Goal: Task Accomplishment & Management: Manage account settings

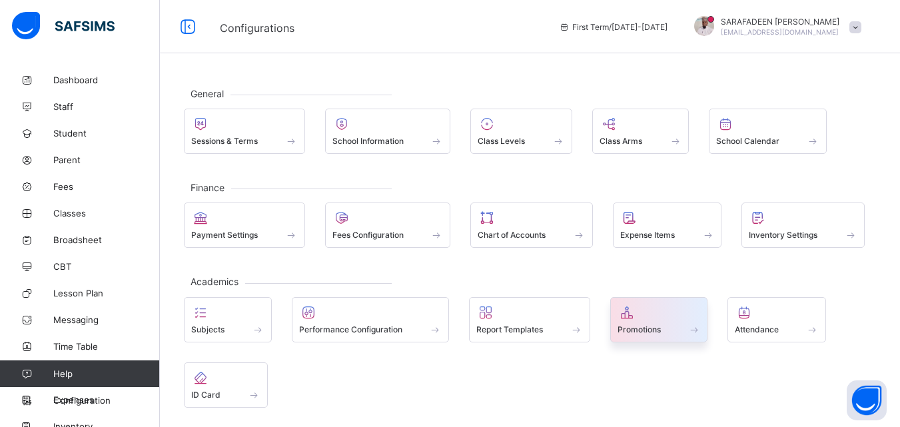
click at [670, 338] on div "Promotions" at bounding box center [659, 319] width 98 height 45
click at [670, 304] on div at bounding box center [658, 312] width 83 height 16
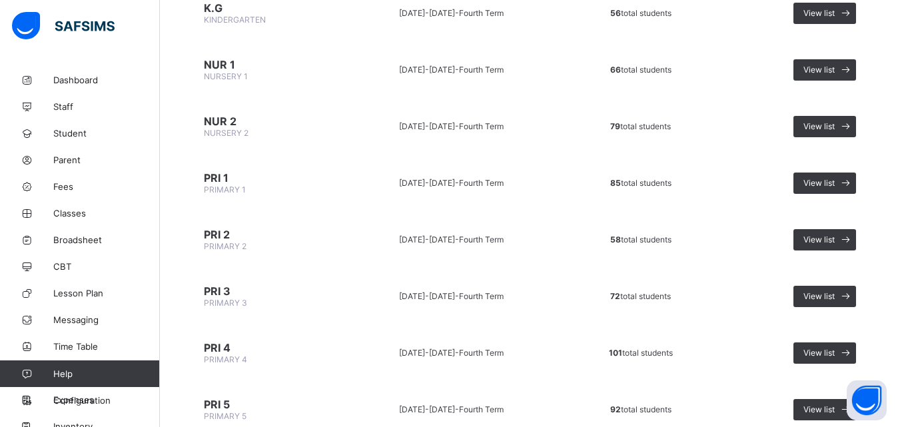
scroll to position [200, 0]
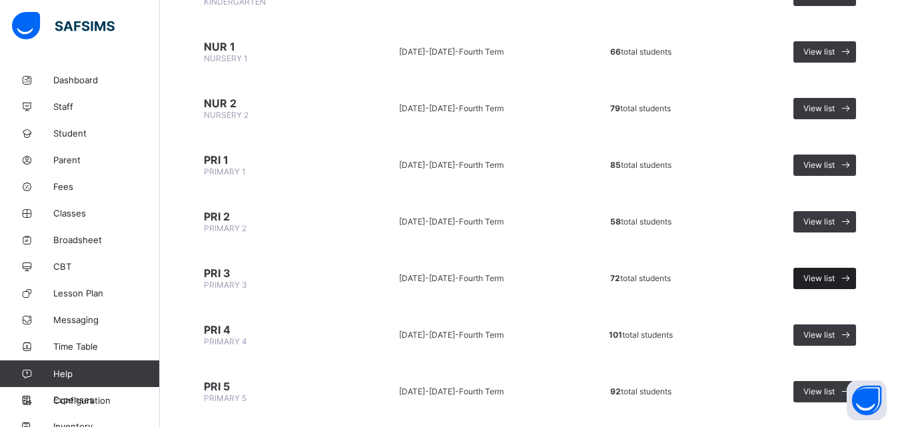
click at [852, 273] on icon at bounding box center [845, 278] width 14 height 13
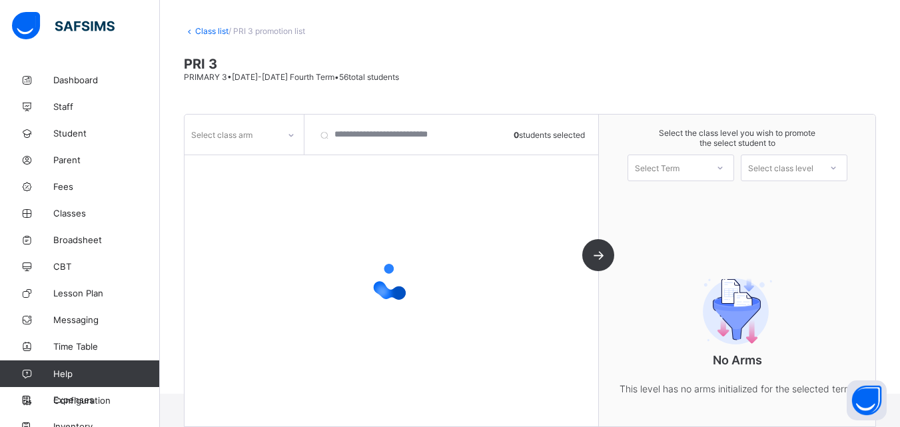
scroll to position [88, 0]
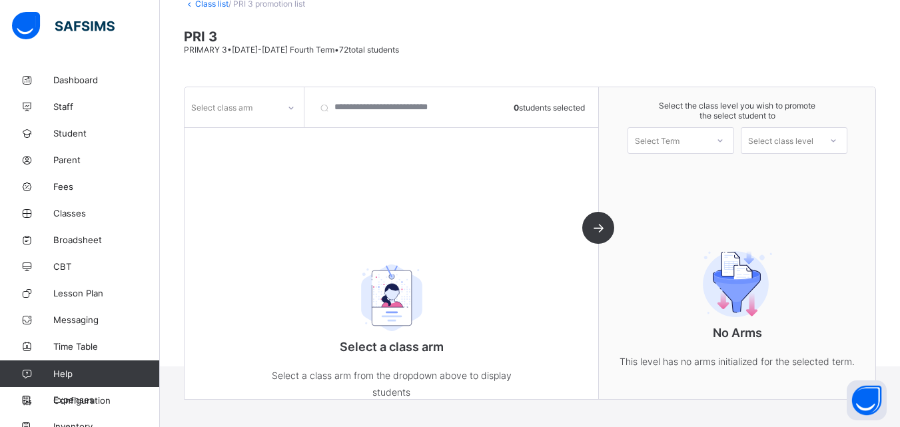
click at [283, 109] on div at bounding box center [291, 107] width 23 height 21
click at [277, 138] on div "CIRCLE" at bounding box center [244, 136] width 118 height 21
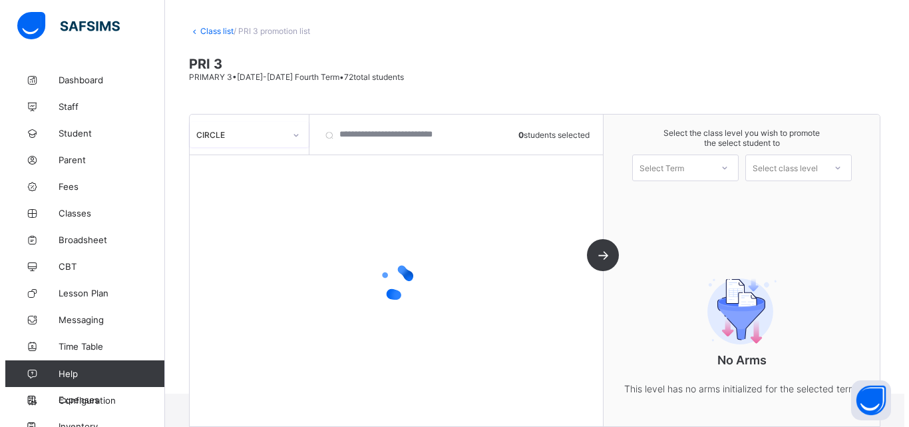
scroll to position [61, 0]
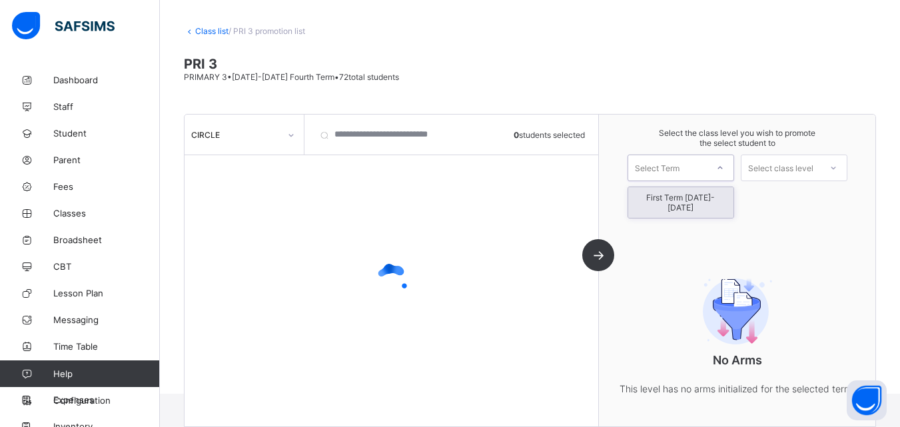
click at [717, 170] on div at bounding box center [720, 167] width 24 height 23
click at [717, 194] on div "First Term [DATE]-[DATE]" at bounding box center [680, 202] width 105 height 31
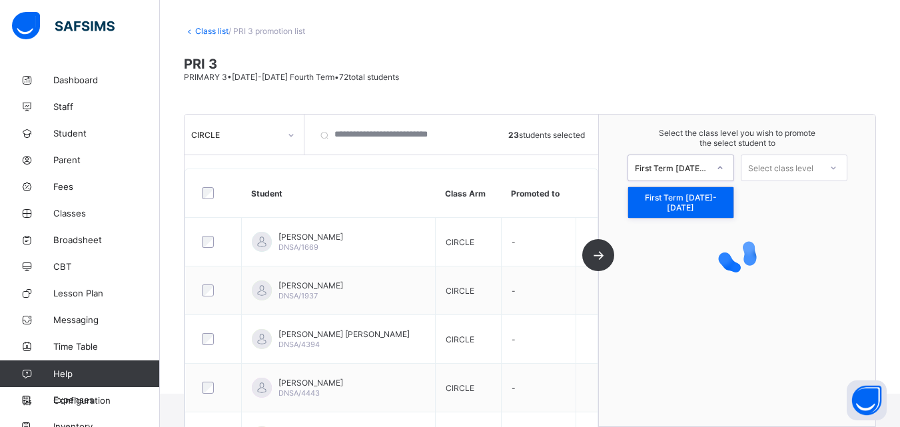
click at [724, 171] on icon at bounding box center [720, 167] width 8 height 13
click at [712, 204] on div "First Term [DATE]-[DATE]" at bounding box center [680, 202] width 105 height 31
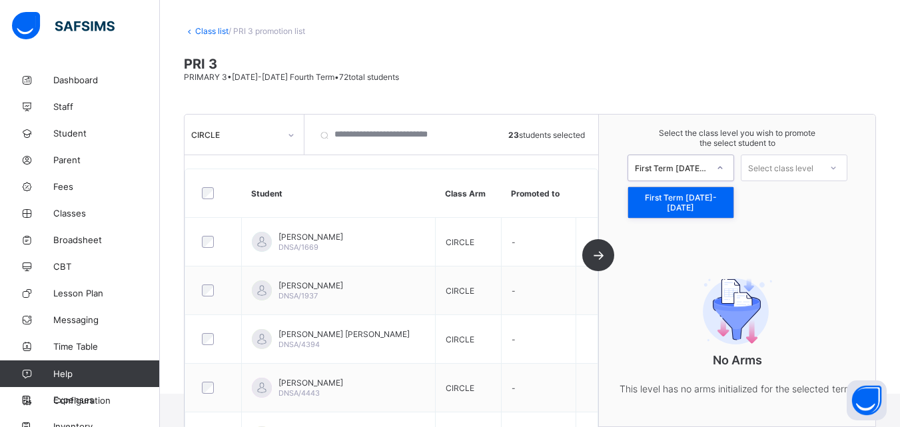
click at [702, 172] on div "First Term [DATE]-[DATE]" at bounding box center [671, 168] width 73 height 10
click at [699, 196] on div "First Term [DATE]-[DATE]" at bounding box center [680, 202] width 105 height 31
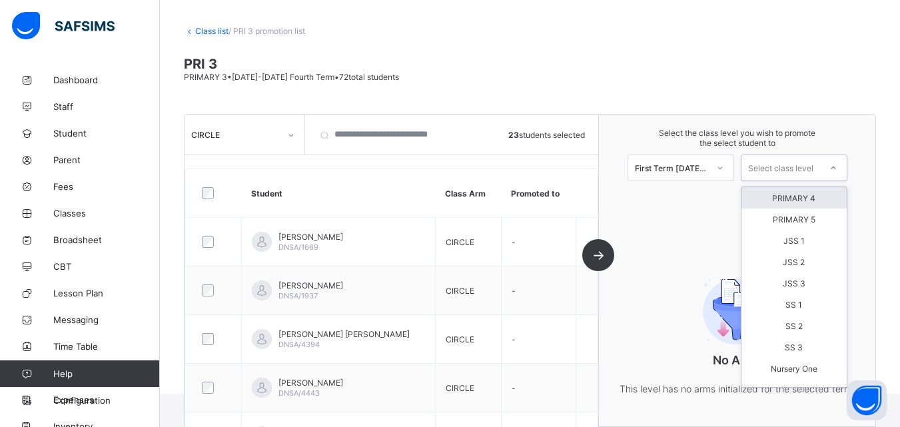
click at [788, 162] on div "Select class level" at bounding box center [780, 167] width 65 height 27
click at [794, 193] on div "PRIMARY 4" at bounding box center [793, 197] width 105 height 21
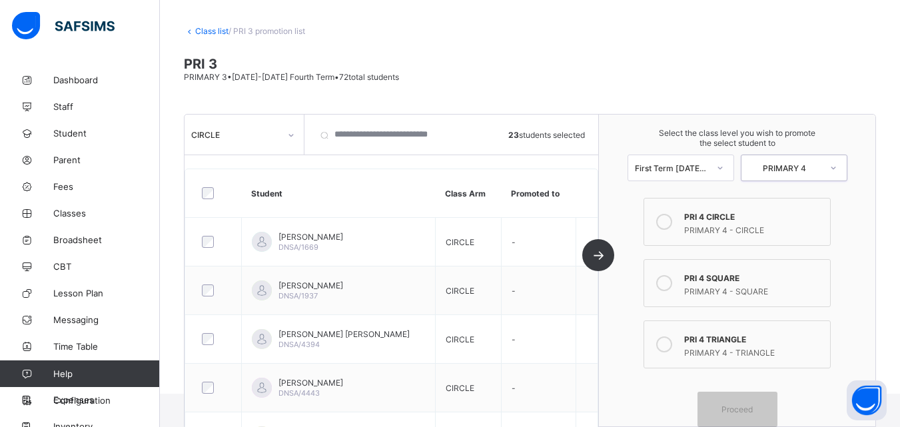
click at [666, 221] on icon at bounding box center [664, 222] width 16 height 16
click at [736, 407] on span "Proceed" at bounding box center [736, 409] width 31 height 10
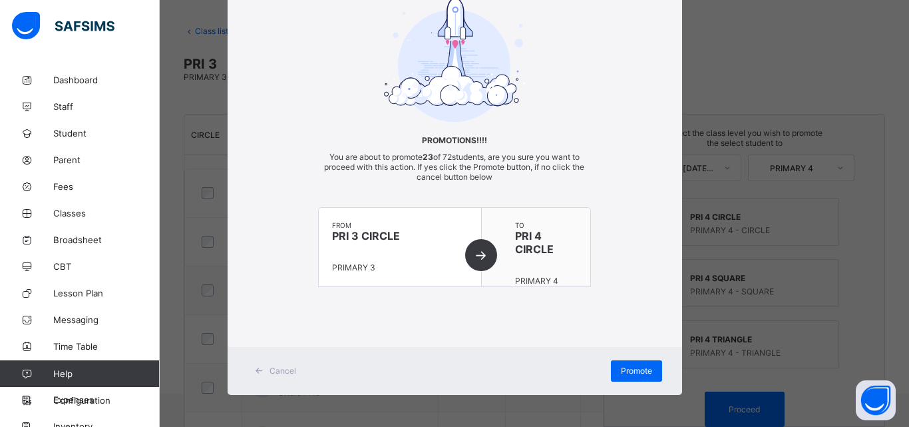
scroll to position [73, 0]
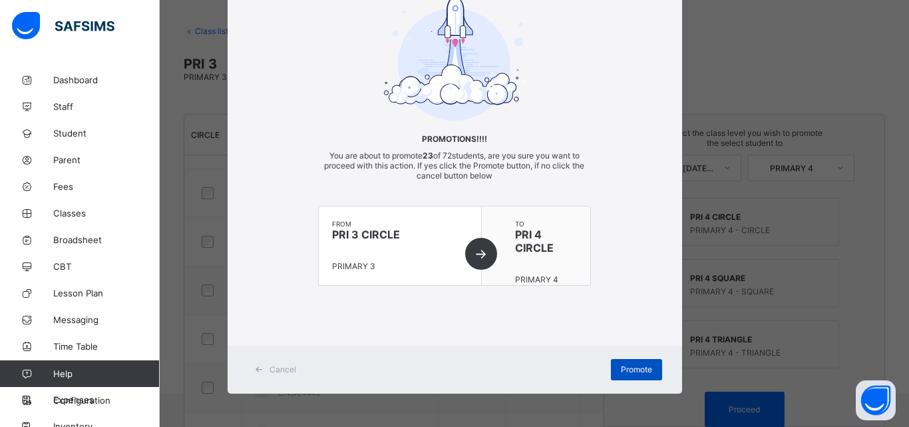
click at [621, 366] on span "Promote" at bounding box center [636, 369] width 31 height 10
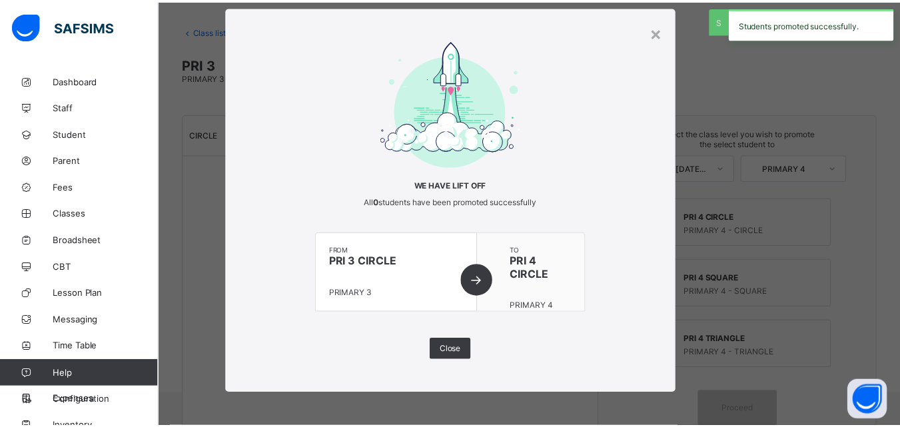
scroll to position [27, 0]
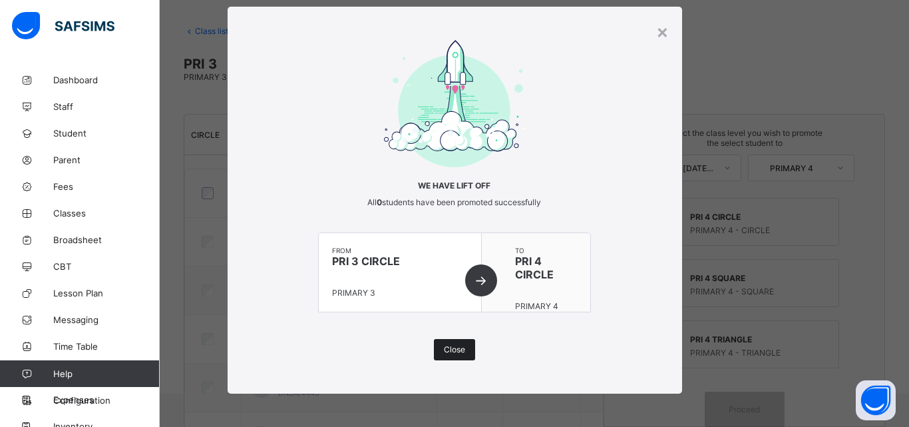
click at [449, 348] on span "Close" at bounding box center [454, 349] width 21 height 10
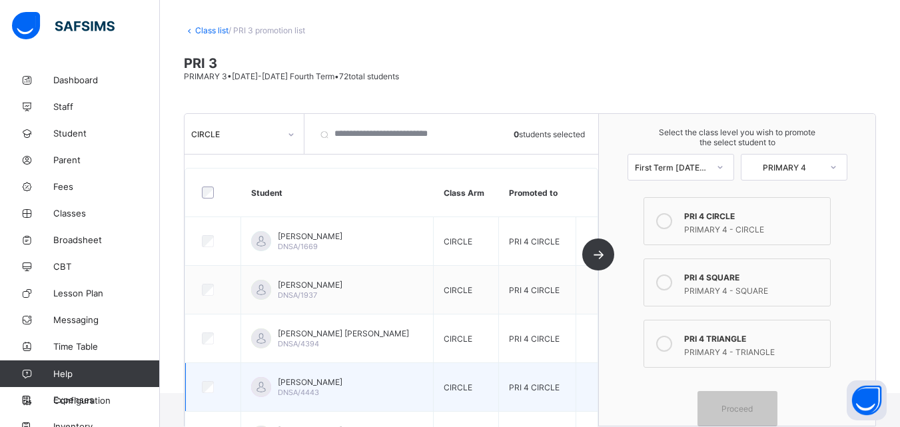
scroll to position [0, 0]
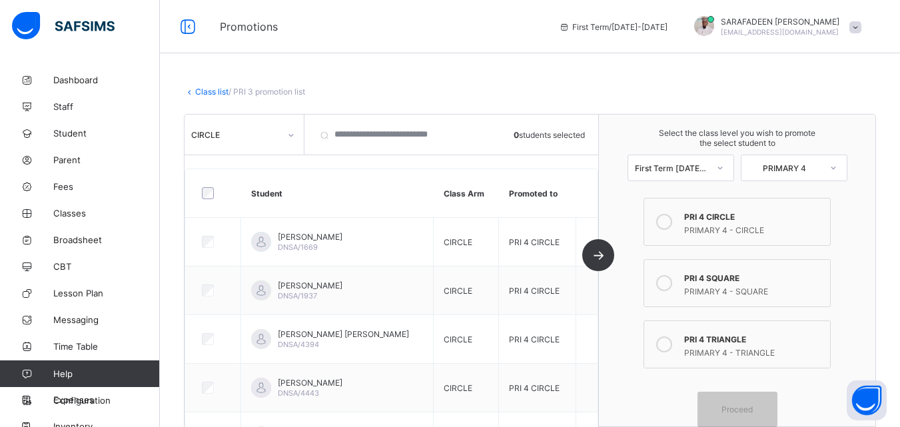
click at [263, 137] on div "CIRCLE" at bounding box center [235, 135] width 89 height 10
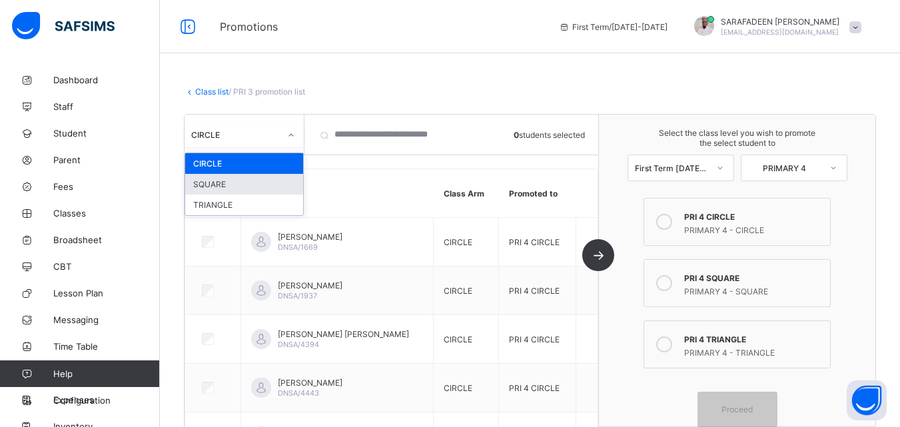
click at [283, 189] on div "SQUARE" at bounding box center [244, 184] width 118 height 21
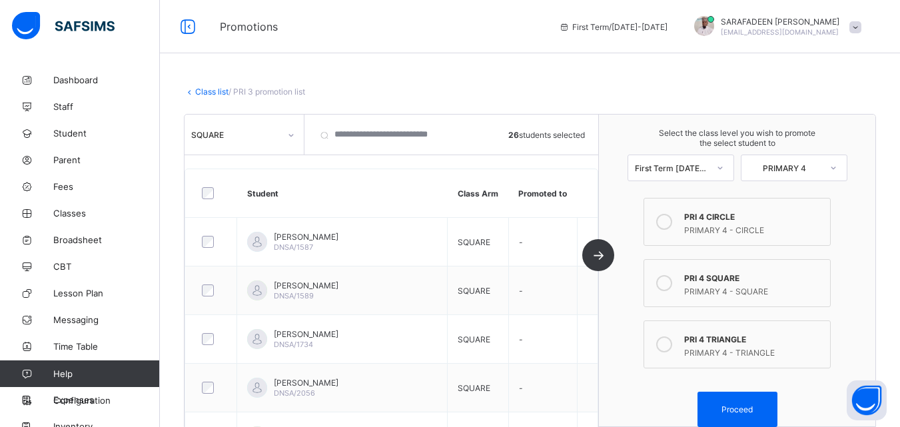
click at [669, 290] on icon at bounding box center [664, 283] width 16 height 16
click at [744, 403] on div "Proceed" at bounding box center [737, 408] width 80 height 35
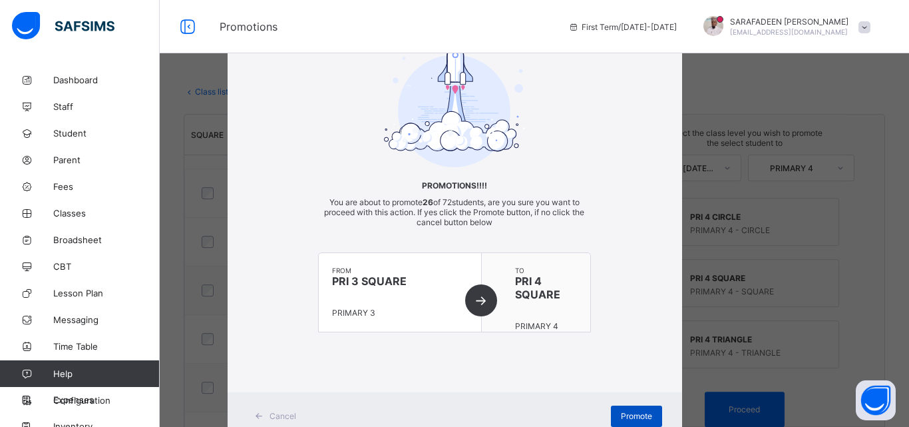
click at [639, 420] on span "Promote" at bounding box center [636, 416] width 31 height 10
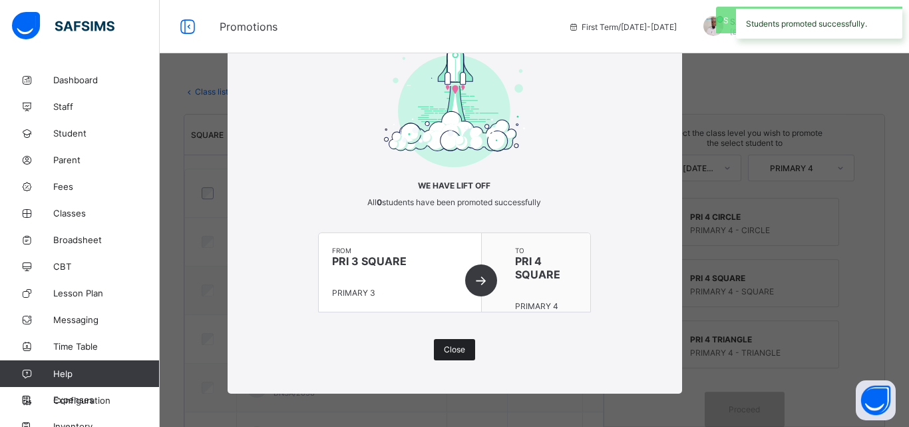
click at [452, 356] on div "Close" at bounding box center [454, 349] width 41 height 21
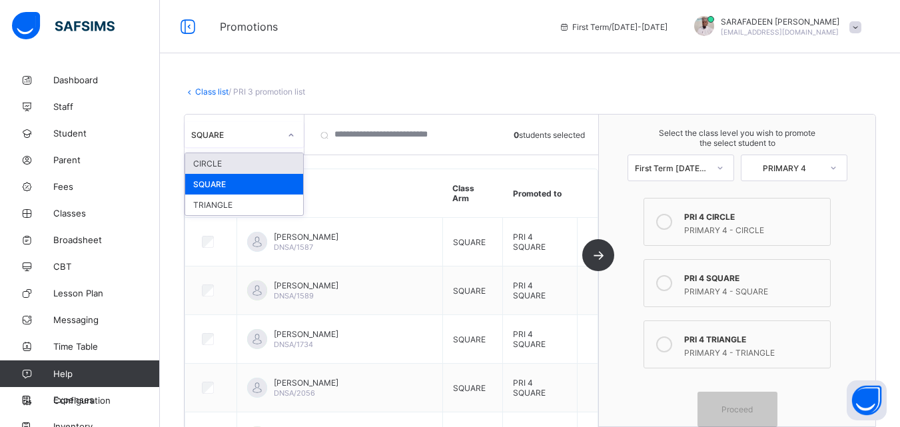
click at [280, 145] on div at bounding box center [291, 135] width 23 height 21
click at [262, 209] on div "TRIANGLE" at bounding box center [244, 204] width 118 height 21
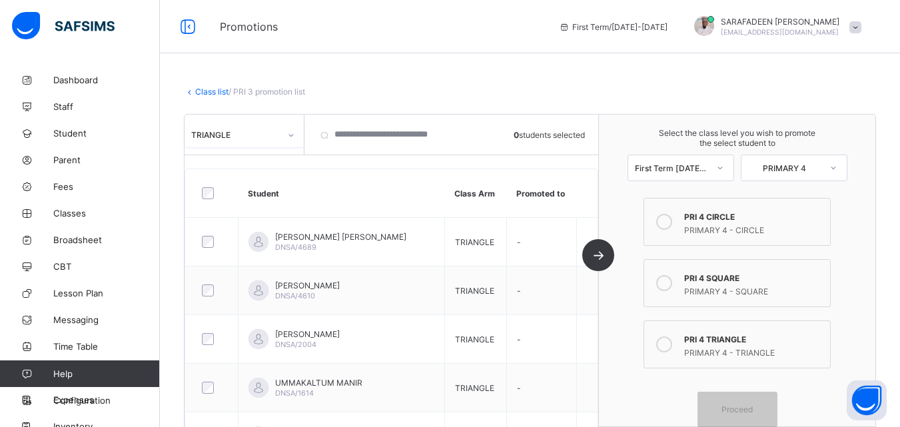
click at [214, 194] on div at bounding box center [212, 193] width 26 height 12
click at [669, 342] on icon at bounding box center [664, 344] width 16 height 16
click at [752, 407] on span "Proceed" at bounding box center [736, 409] width 31 height 10
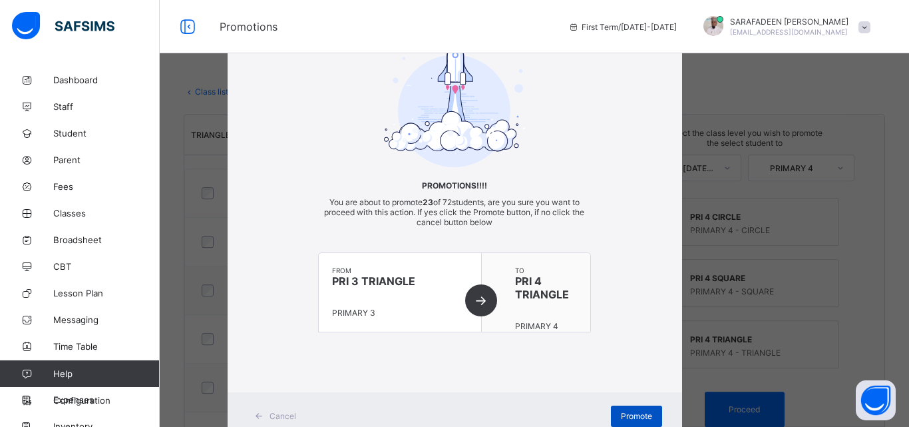
click at [629, 417] on span "Promote" at bounding box center [636, 416] width 31 height 10
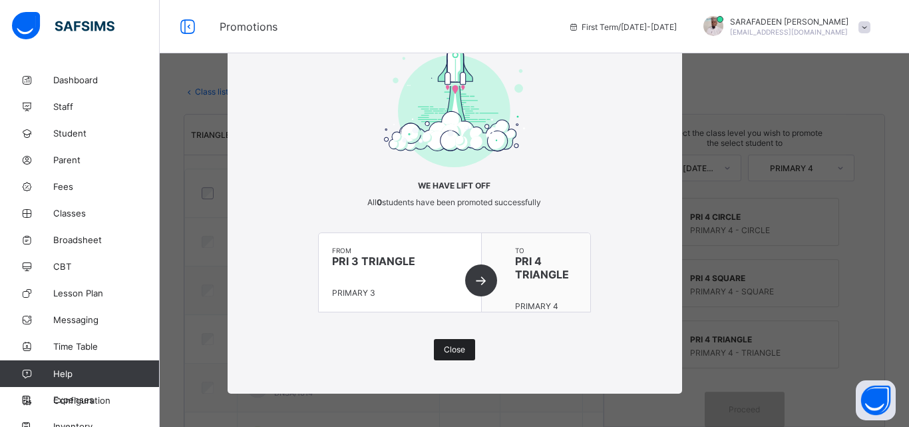
click at [441, 355] on div "Close" at bounding box center [454, 349] width 41 height 21
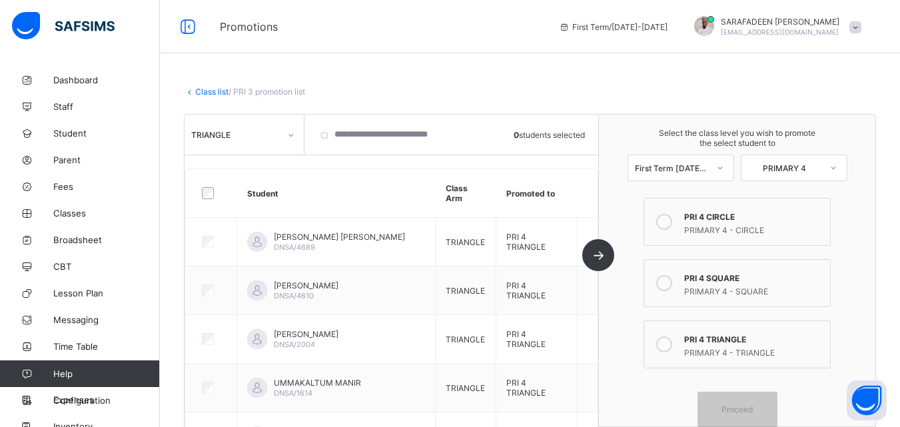
click at [206, 91] on link "Class list" at bounding box center [211, 92] width 33 height 10
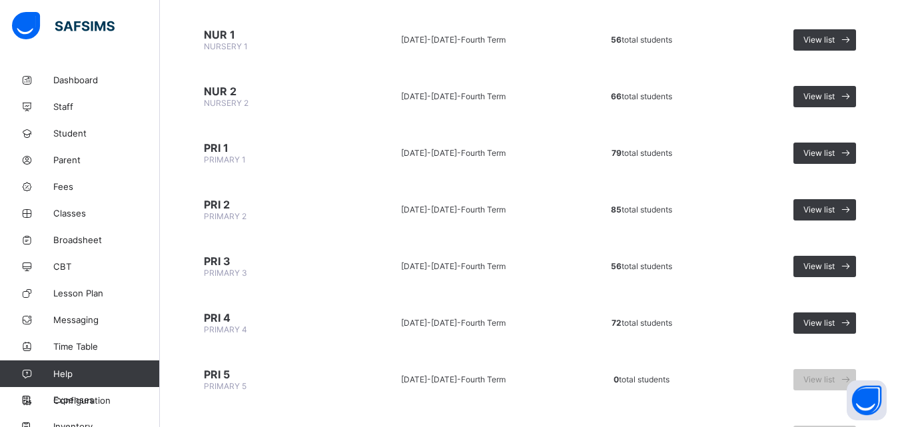
scroll to position [200, 0]
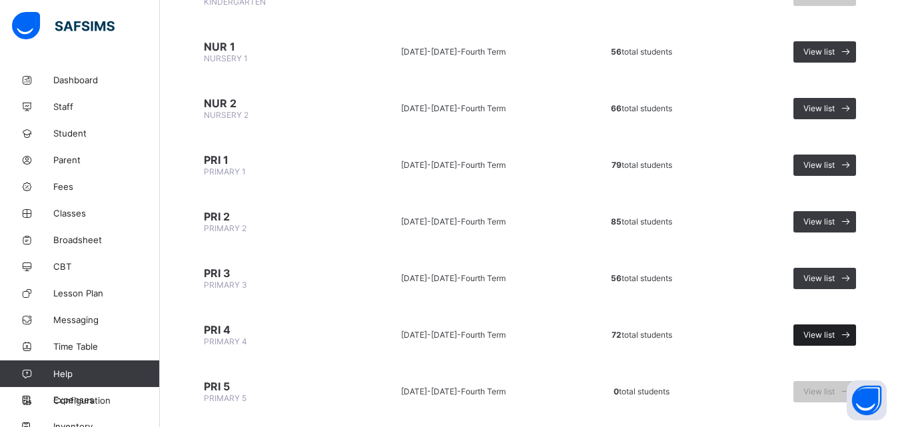
click at [829, 335] on span "View list" at bounding box center [818, 335] width 31 height 10
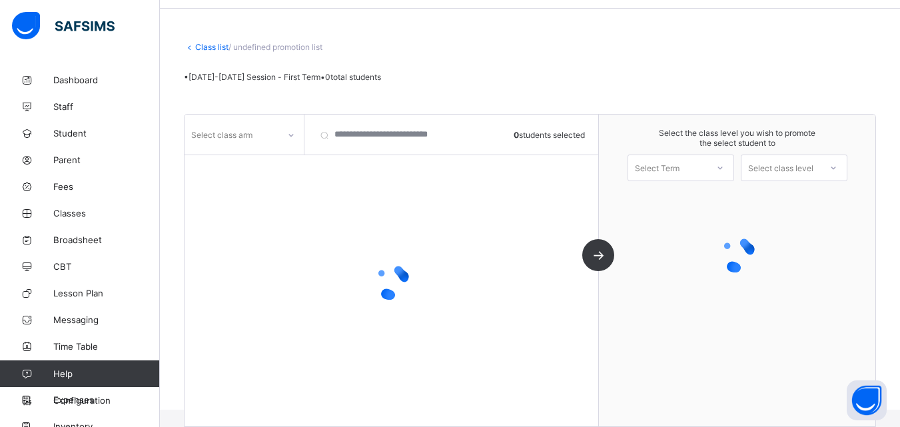
scroll to position [45, 0]
click at [679, 172] on div "Select Term" at bounding box center [657, 167] width 45 height 27
click at [467, 216] on div at bounding box center [390, 281] width 413 height 253
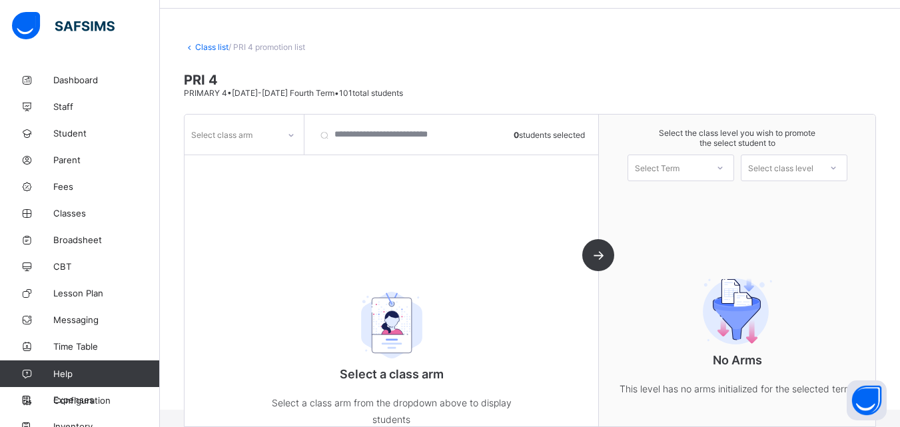
click at [724, 166] on icon at bounding box center [720, 167] width 8 height 13
click at [720, 196] on div "First Term [DATE]-[DATE]" at bounding box center [680, 202] width 105 height 31
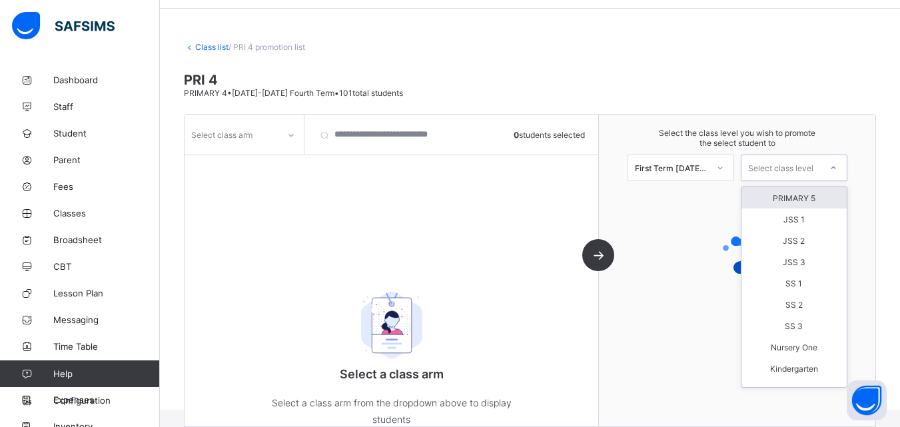
click at [796, 162] on div "Select class level" at bounding box center [780, 167] width 65 height 27
click at [808, 192] on div "PRIMARY 5" at bounding box center [793, 197] width 105 height 21
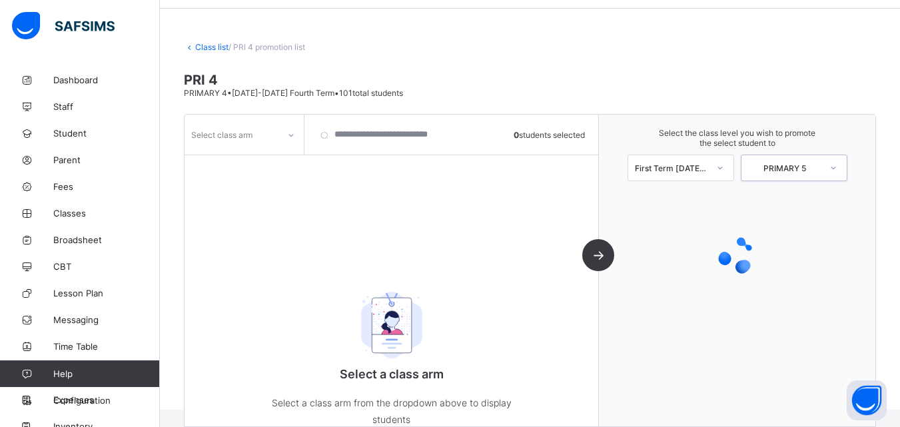
click at [268, 139] on div "Select class arm" at bounding box center [231, 134] width 94 height 19
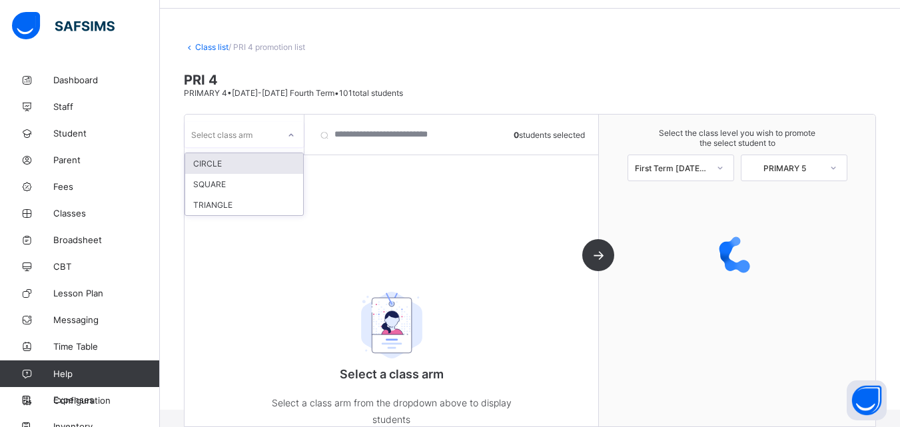
click at [270, 163] on div "CIRCLE" at bounding box center [244, 163] width 118 height 21
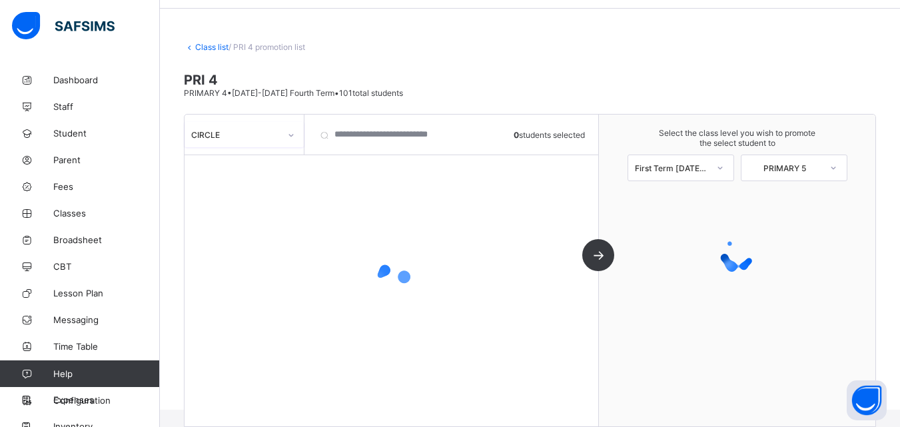
click at [290, 136] on icon at bounding box center [291, 135] width 8 height 13
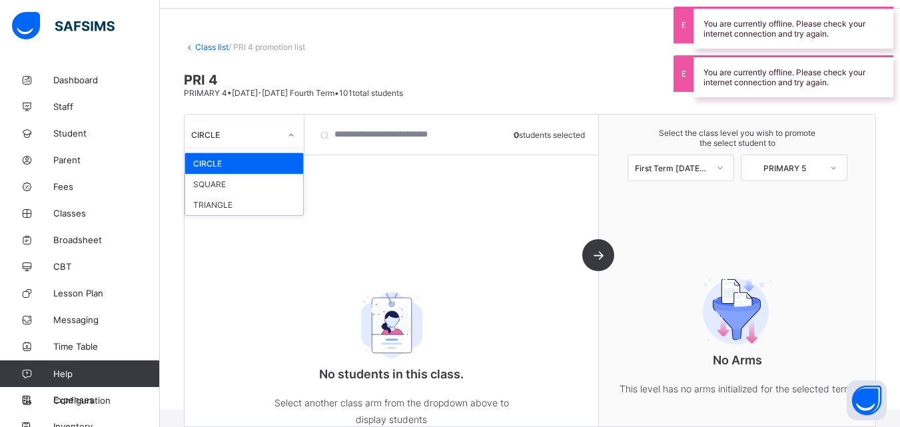
click at [265, 164] on div "CIRCLE" at bounding box center [244, 163] width 118 height 21
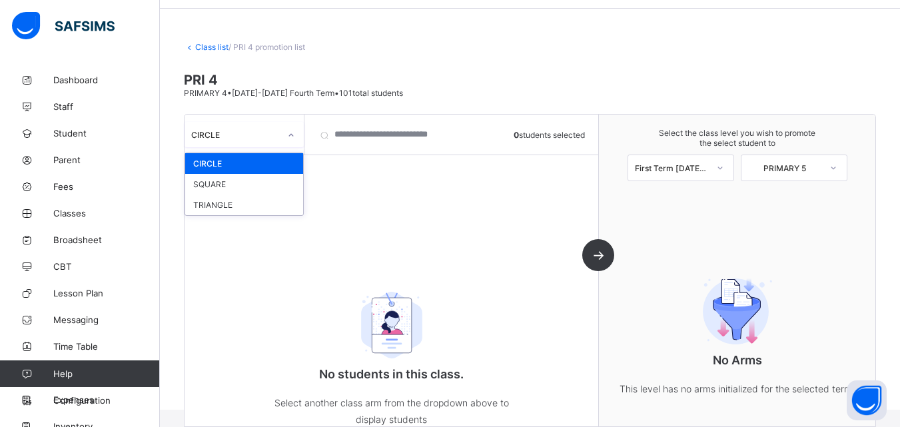
click at [297, 142] on div at bounding box center [291, 135] width 23 height 21
click at [284, 164] on div "CIRCLE" at bounding box center [244, 163] width 118 height 21
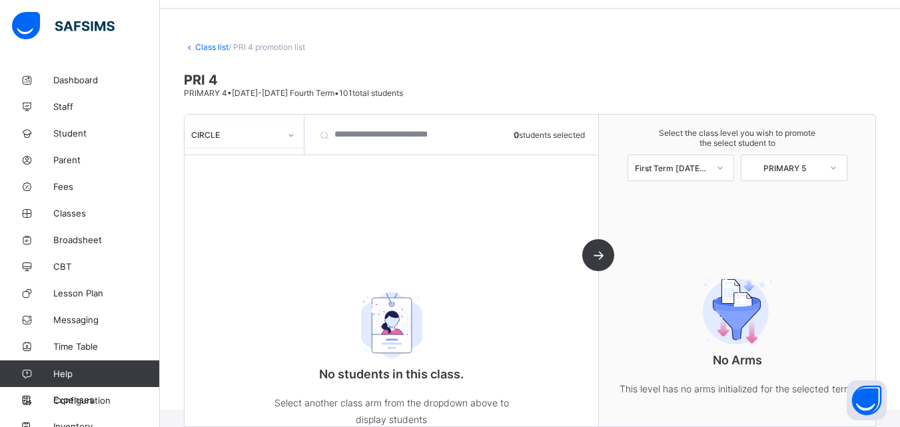
click at [275, 140] on div "CIRCLE" at bounding box center [231, 134] width 94 height 19
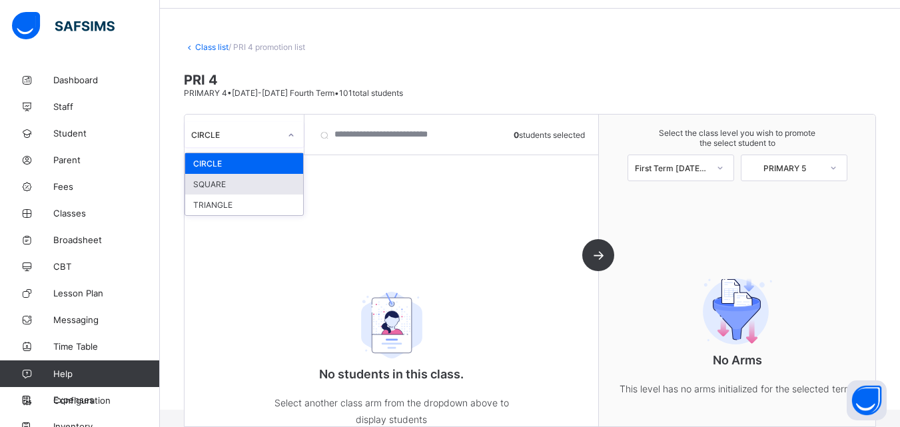
click at [277, 180] on div "SQUARE" at bounding box center [244, 184] width 118 height 21
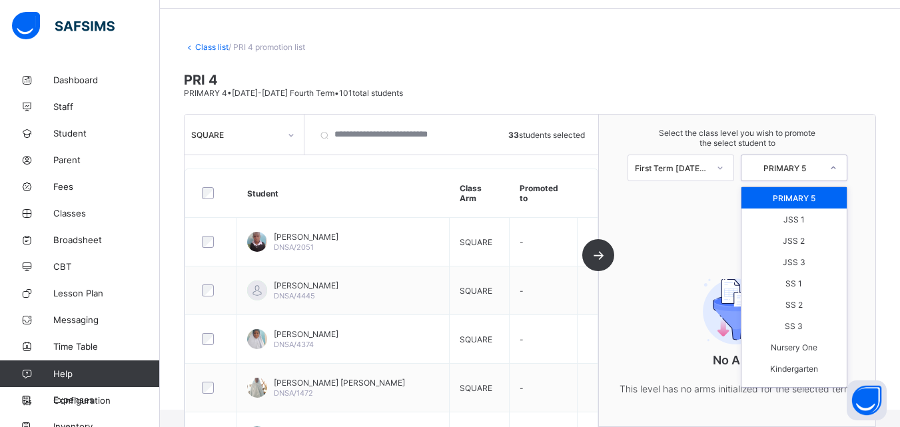
click at [828, 167] on div at bounding box center [833, 167] width 24 height 23
click at [824, 201] on div "PRIMARY 5" at bounding box center [793, 197] width 105 height 21
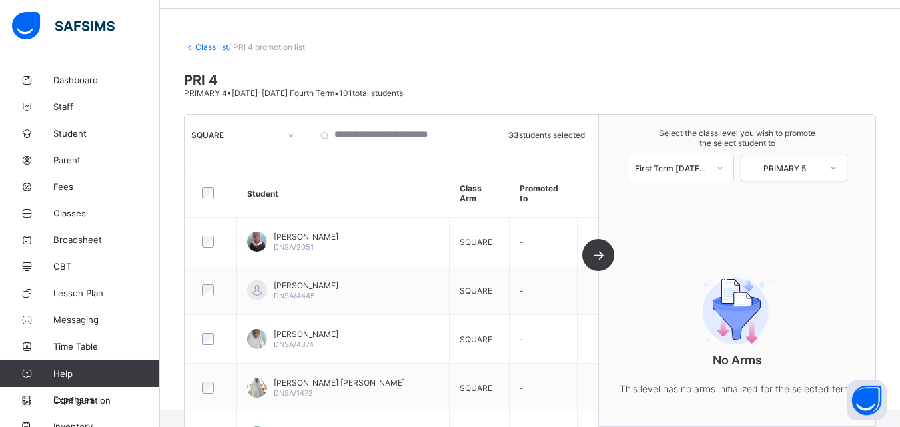
click at [836, 170] on div at bounding box center [833, 167] width 24 height 23
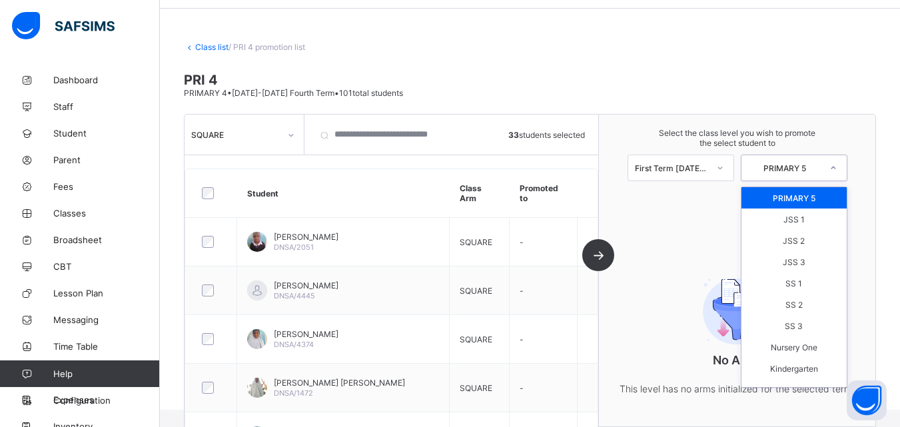
click at [816, 202] on div "PRIMARY 5" at bounding box center [793, 197] width 105 height 21
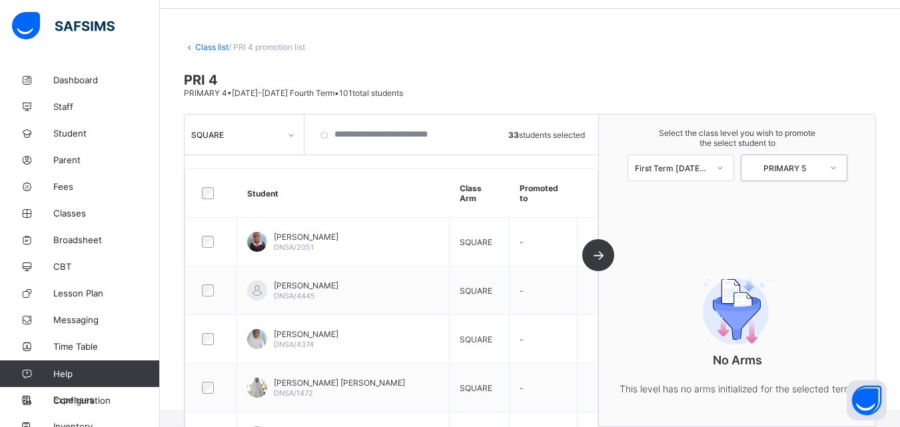
click at [718, 162] on div at bounding box center [720, 167] width 24 height 23
click at [708, 201] on div "First Term [DATE]-[DATE]" at bounding box center [680, 202] width 105 height 31
click at [818, 169] on div "PRIMARY 5" at bounding box center [784, 168] width 73 height 10
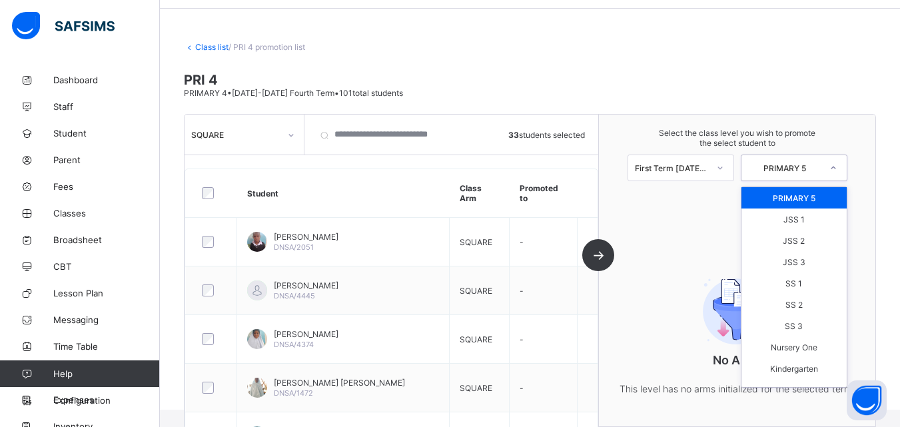
click at [809, 197] on div "PRIMARY 5" at bounding box center [793, 197] width 105 height 21
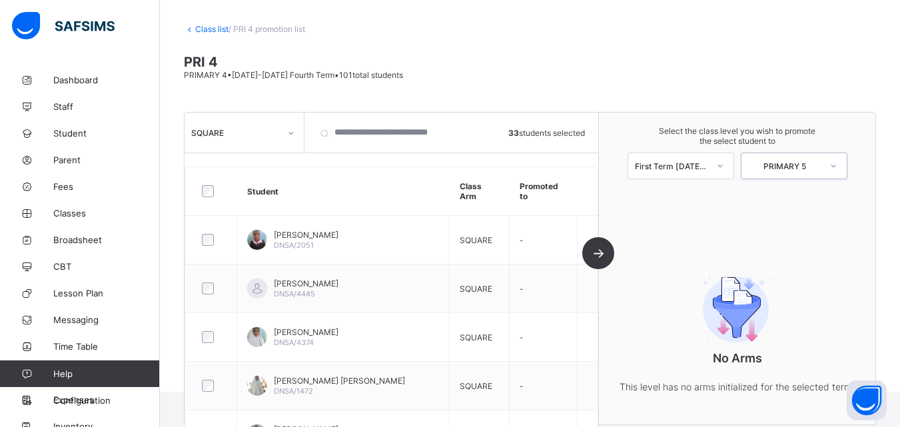
scroll to position [0, 0]
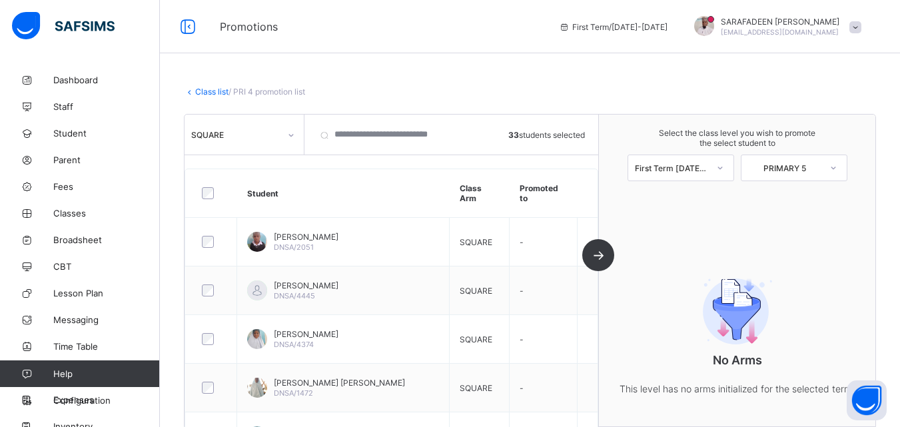
click at [212, 89] on link "Class list" at bounding box center [211, 92] width 33 height 10
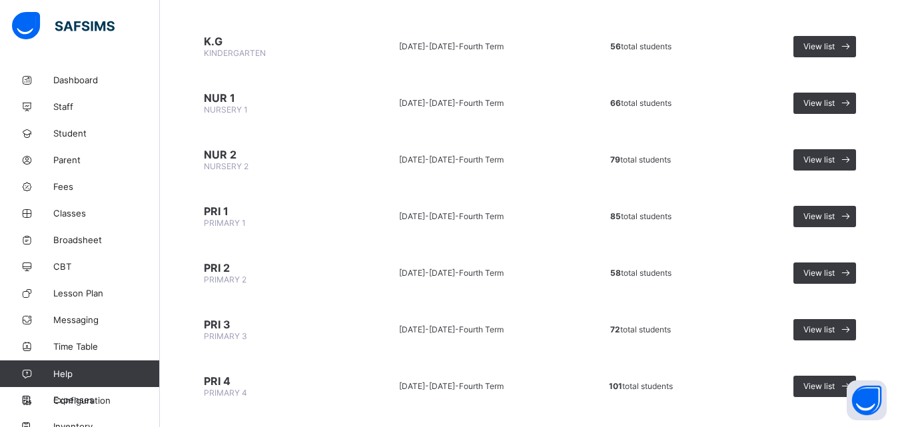
scroll to position [266, 0]
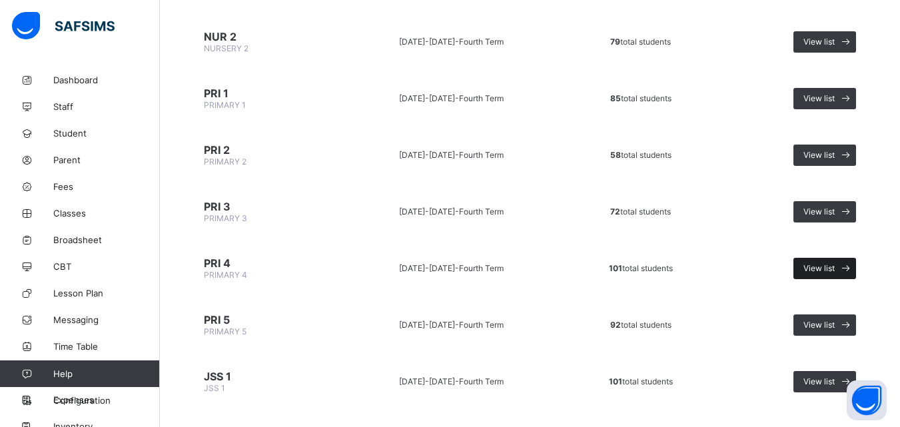
click at [832, 275] on div "View list" at bounding box center [824, 268] width 63 height 21
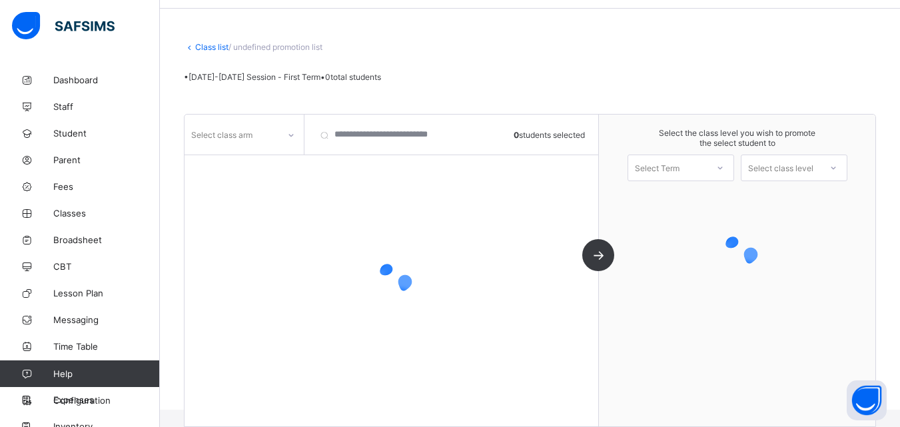
scroll to position [45, 0]
click at [95, 137] on span "Student" at bounding box center [106, 133] width 107 height 11
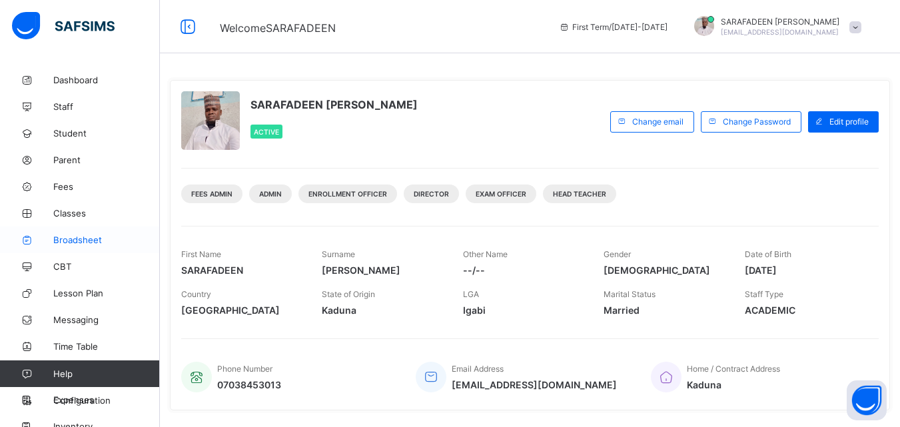
click at [105, 244] on span "Broadsheet" at bounding box center [106, 239] width 107 height 11
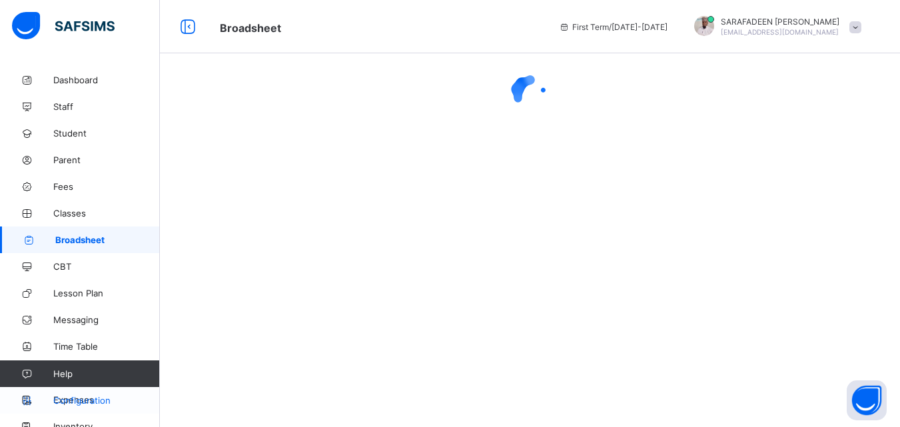
click at [89, 402] on span "Configuration" at bounding box center [106, 400] width 106 height 11
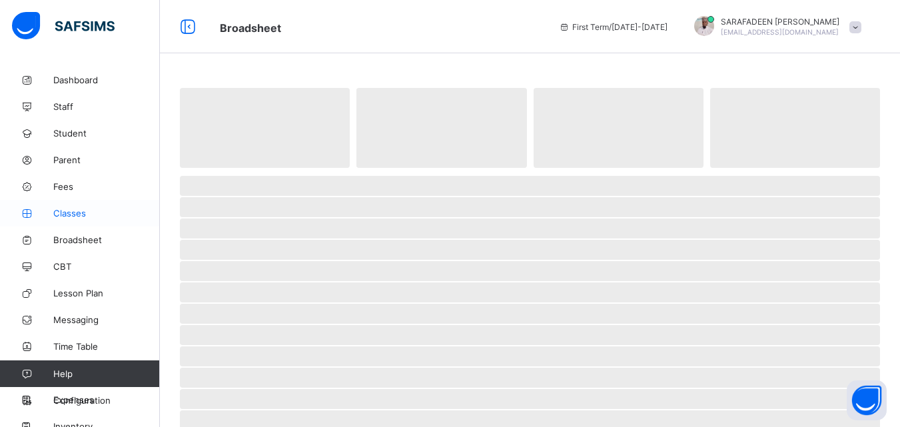
click at [83, 215] on span "Classes" at bounding box center [106, 213] width 107 height 11
click at [77, 134] on span "Student" at bounding box center [106, 133] width 107 height 11
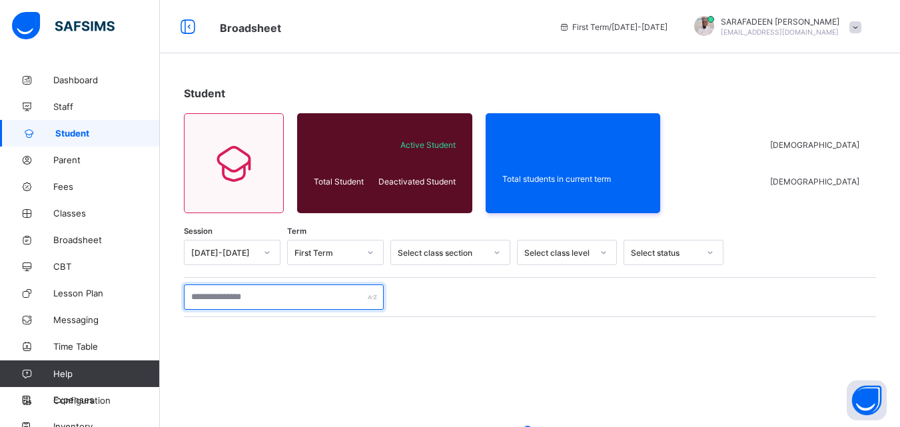
click at [296, 300] on input "text" at bounding box center [284, 296] width 200 height 25
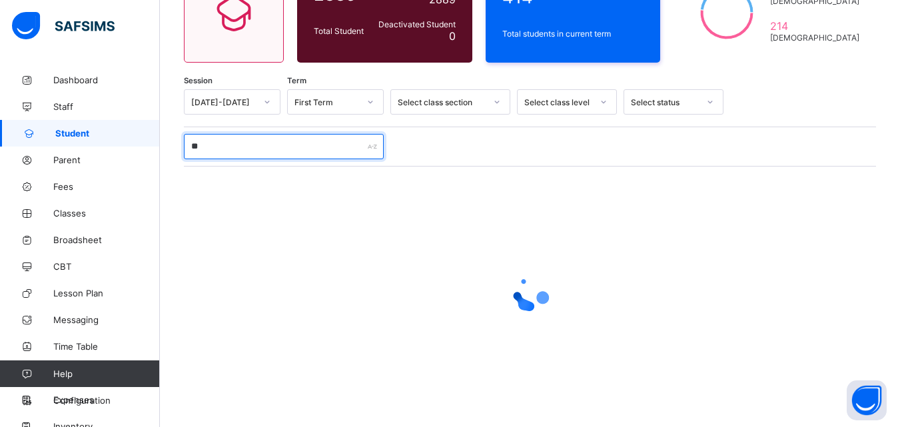
scroll to position [163, 0]
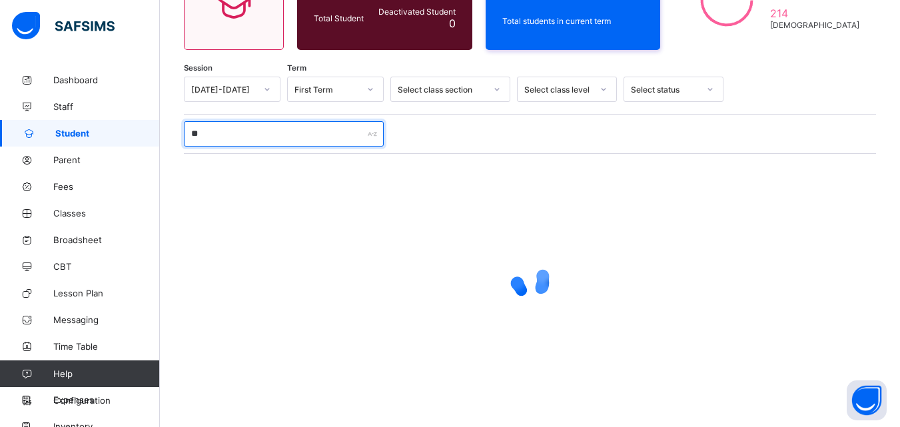
type input "*"
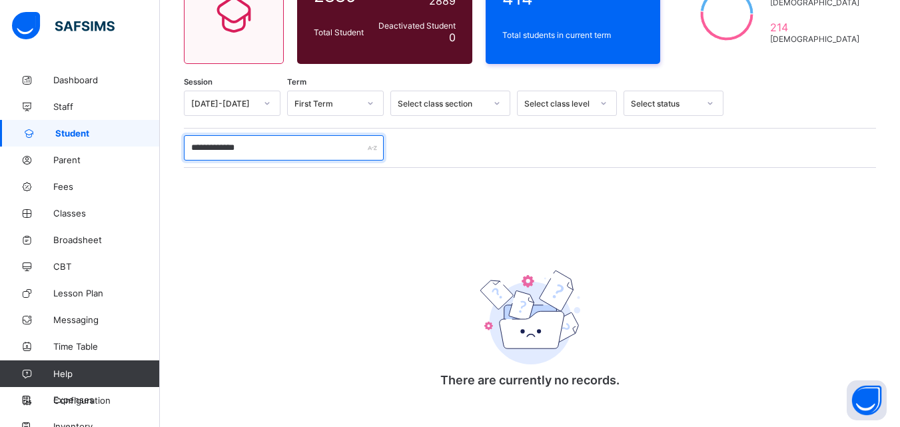
click at [298, 150] on input "**********" at bounding box center [284, 147] width 200 height 25
type input "**********"
click at [481, 103] on div "Select class section" at bounding box center [441, 104] width 88 height 10
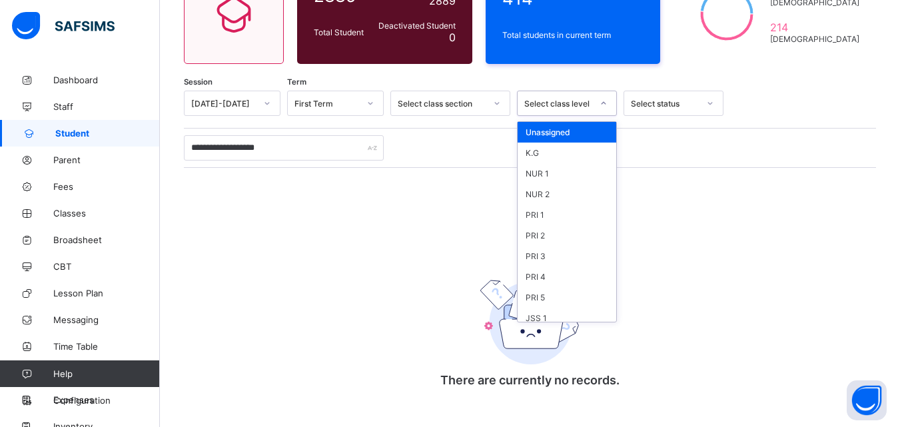
click at [538, 107] on div "Select class level" at bounding box center [558, 104] width 68 height 10
click at [540, 274] on div "PRI 4" at bounding box center [566, 276] width 99 height 21
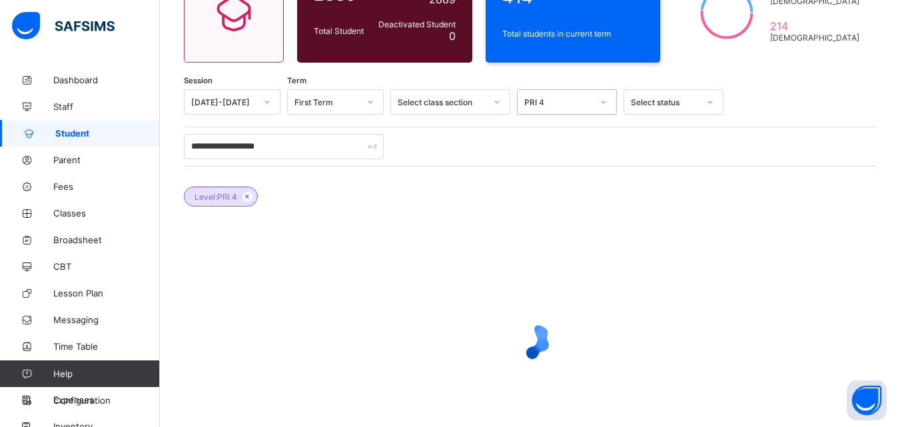
click at [452, 107] on div "Select class section" at bounding box center [441, 102] width 88 height 10
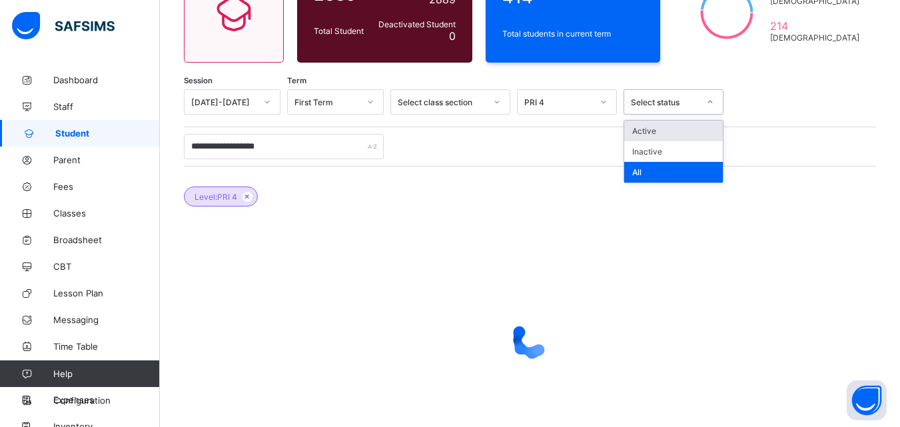
click at [683, 107] on div "Select status" at bounding box center [665, 102] width 68 height 10
click at [655, 136] on div "Active" at bounding box center [673, 131] width 99 height 21
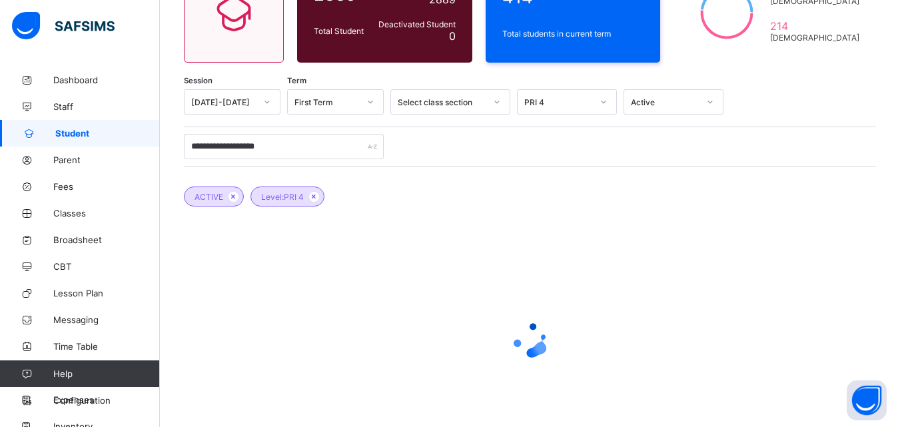
drag, startPoint x: 112, startPoint y: 389, endPoint x: 126, endPoint y: 367, distance: 26.6
click at [113, 389] on link "Configuration" at bounding box center [79, 400] width 159 height 27
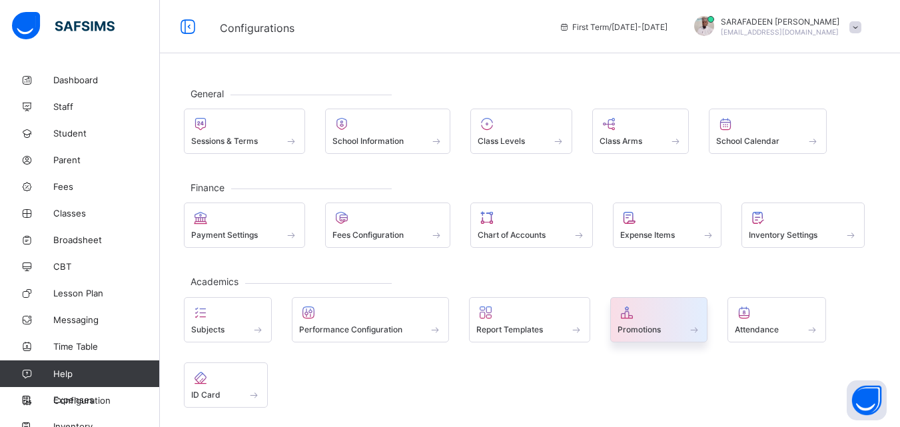
click at [645, 312] on div at bounding box center [658, 312] width 83 height 16
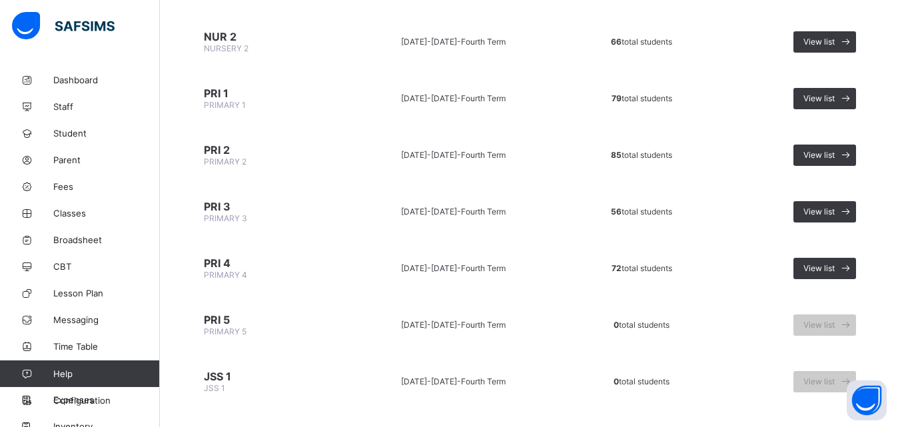
scroll to position [333, 0]
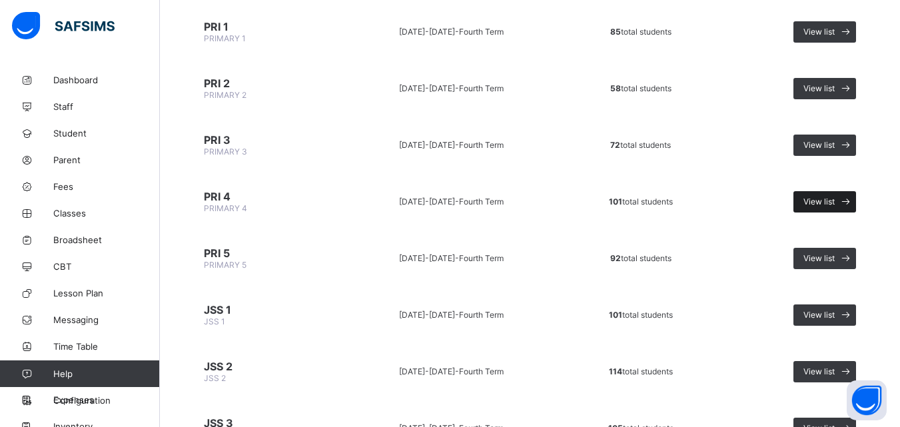
click at [834, 206] on span "View list" at bounding box center [818, 201] width 31 height 10
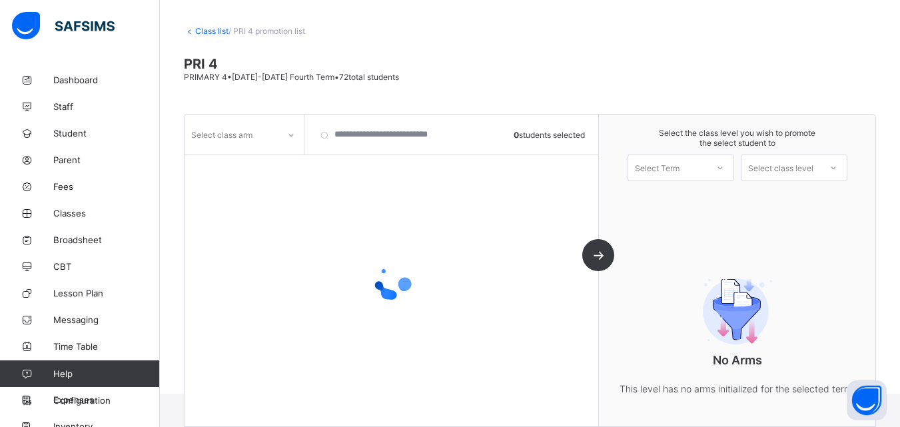
scroll to position [88, 0]
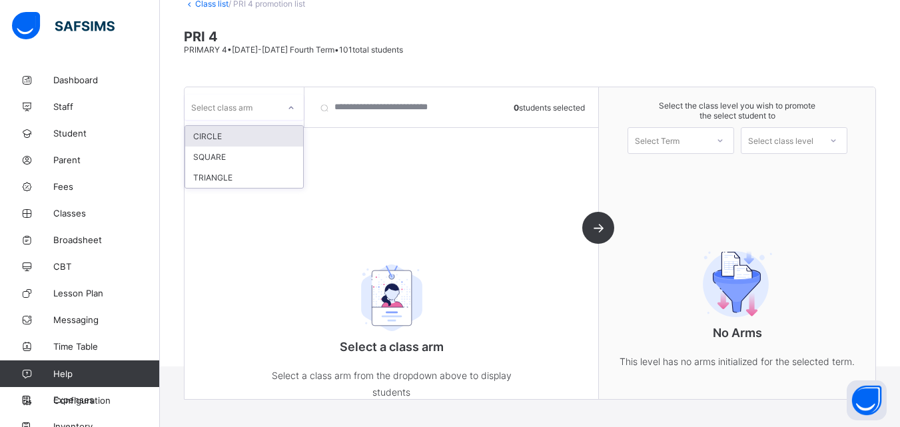
click at [282, 117] on div at bounding box center [291, 107] width 23 height 21
click at [284, 137] on div "CIRCLE" at bounding box center [244, 136] width 118 height 21
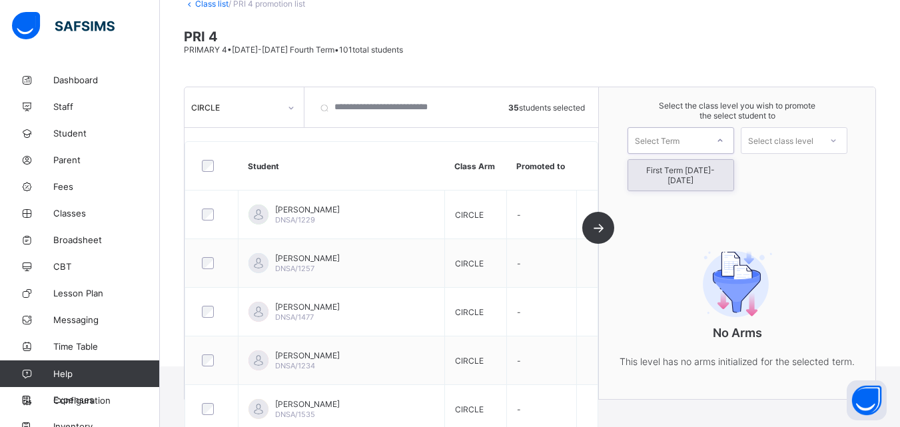
click at [724, 140] on icon at bounding box center [720, 140] width 8 height 13
click at [723, 165] on div "First Term [DATE]-[DATE]" at bounding box center [680, 175] width 105 height 31
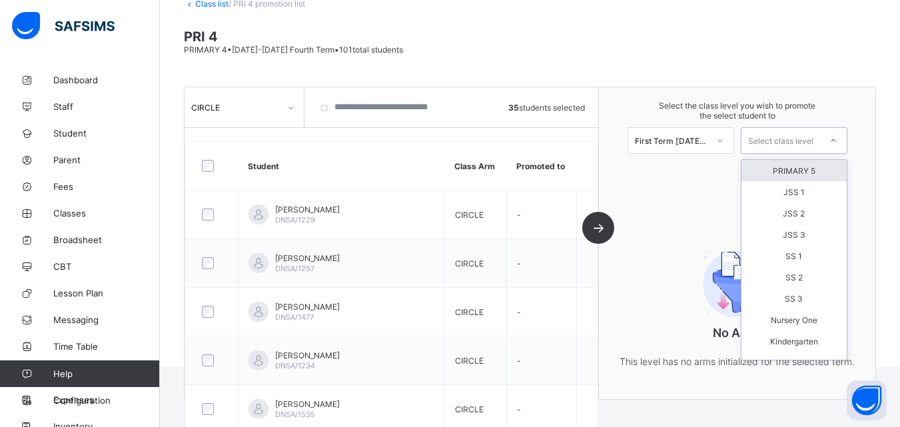
click at [802, 145] on div "Select class level" at bounding box center [780, 140] width 65 height 27
click at [801, 173] on div "PRIMARY 5" at bounding box center [793, 170] width 105 height 21
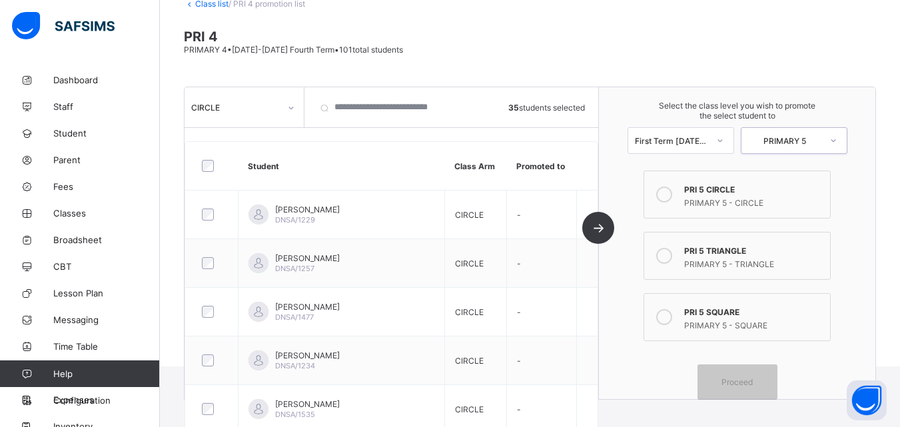
click at [670, 190] on icon at bounding box center [664, 194] width 16 height 16
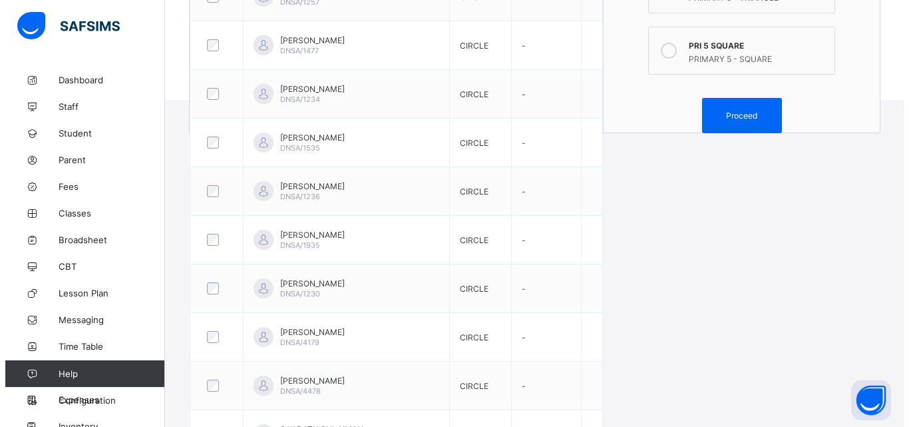
scroll to position [154, 0]
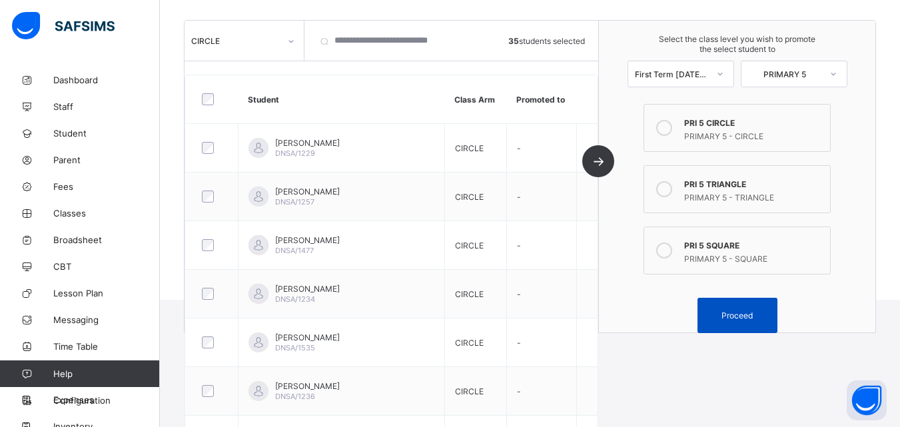
click at [738, 321] on div "Proceed" at bounding box center [737, 315] width 80 height 35
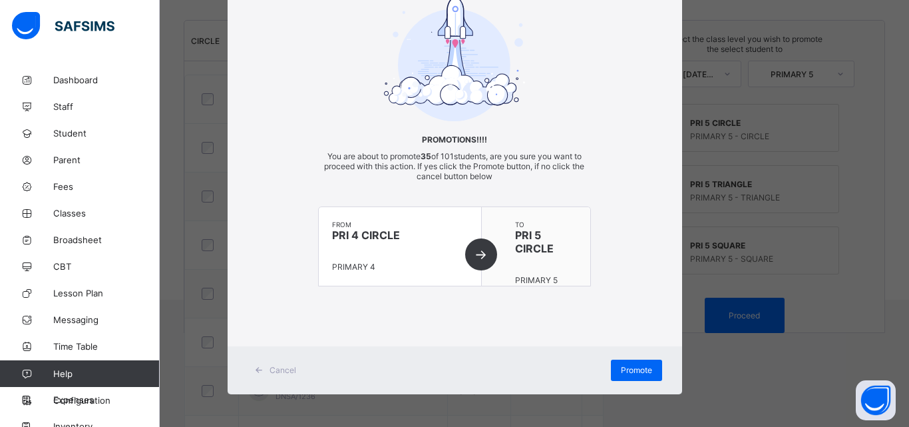
scroll to position [73, 0]
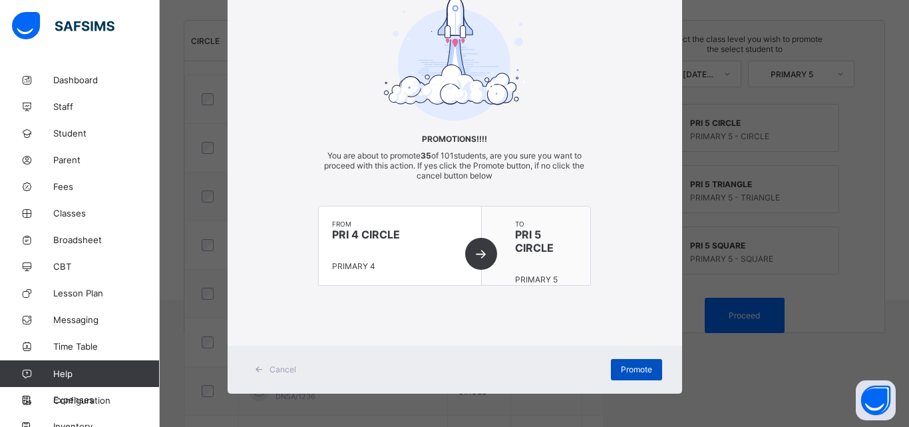
drag, startPoint x: 642, startPoint y: 372, endPoint x: 642, endPoint y: 361, distance: 10.7
click at [642, 370] on span "Promote" at bounding box center [636, 369] width 31 height 10
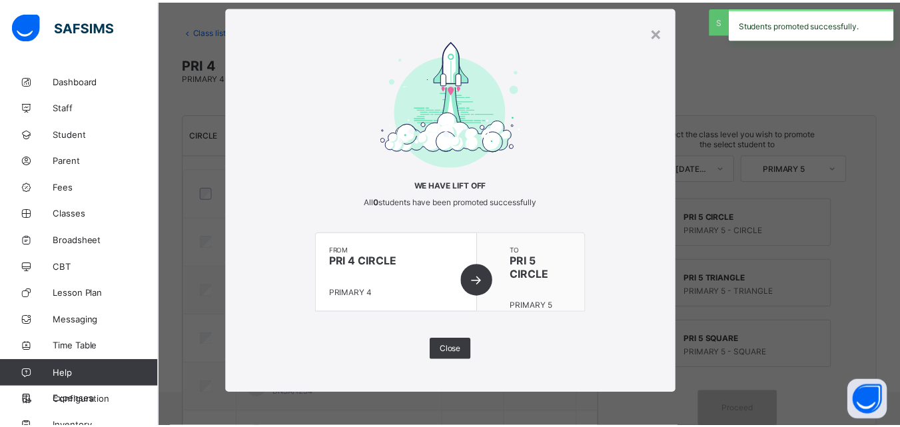
scroll to position [154, 0]
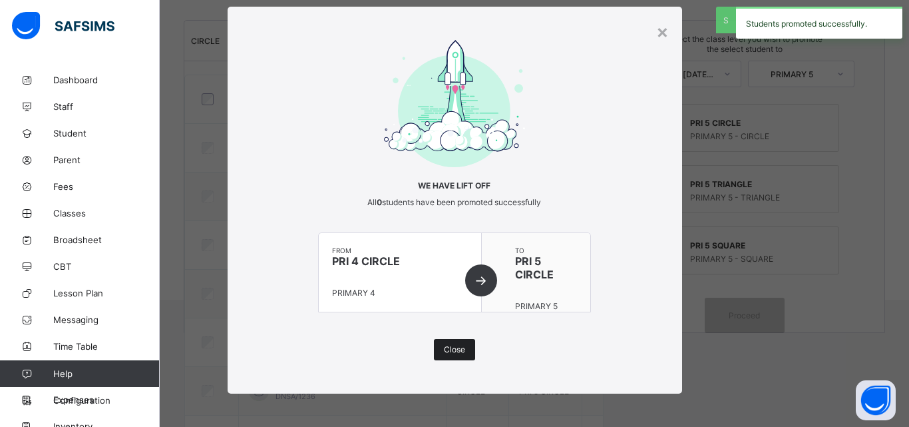
click at [448, 348] on span "Close" at bounding box center [454, 349] width 21 height 10
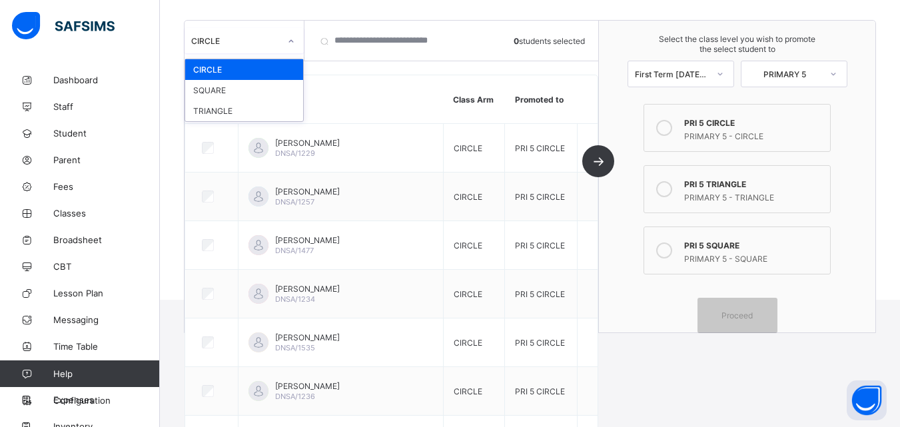
click at [286, 45] on div at bounding box center [291, 41] width 23 height 21
click at [278, 94] on div "SQUARE" at bounding box center [244, 90] width 118 height 21
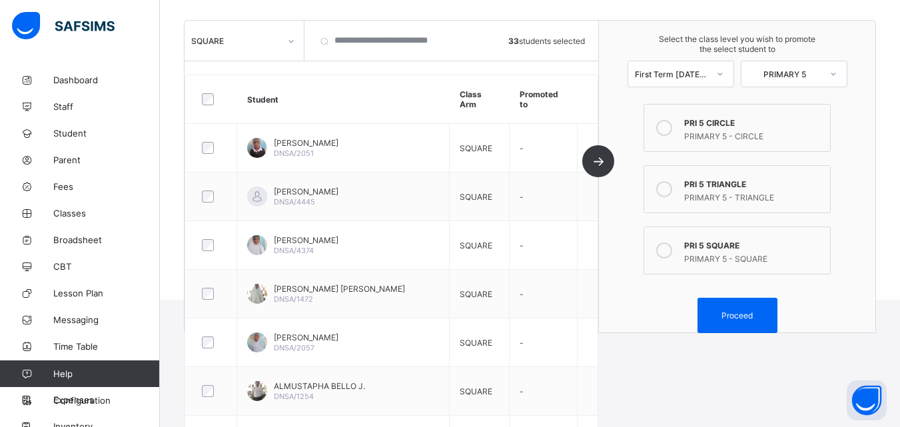
click at [663, 254] on icon at bounding box center [664, 250] width 16 height 16
click at [752, 320] on span "Proceed" at bounding box center [736, 315] width 31 height 10
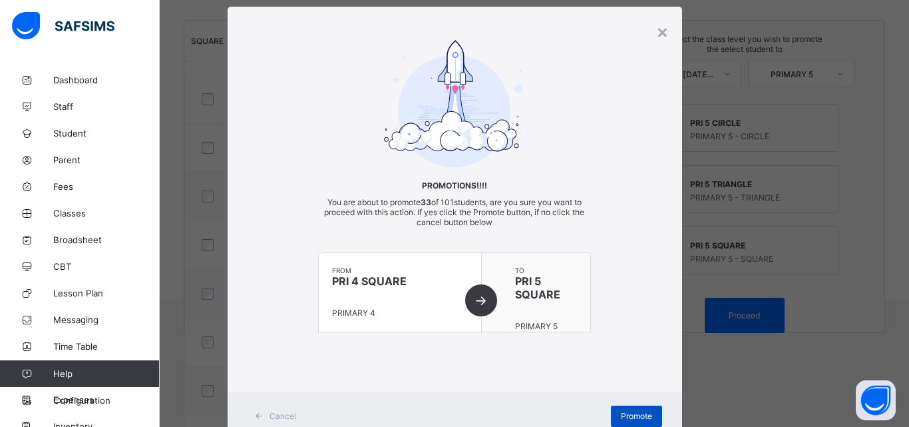
click at [622, 413] on span "Promote" at bounding box center [636, 416] width 31 height 10
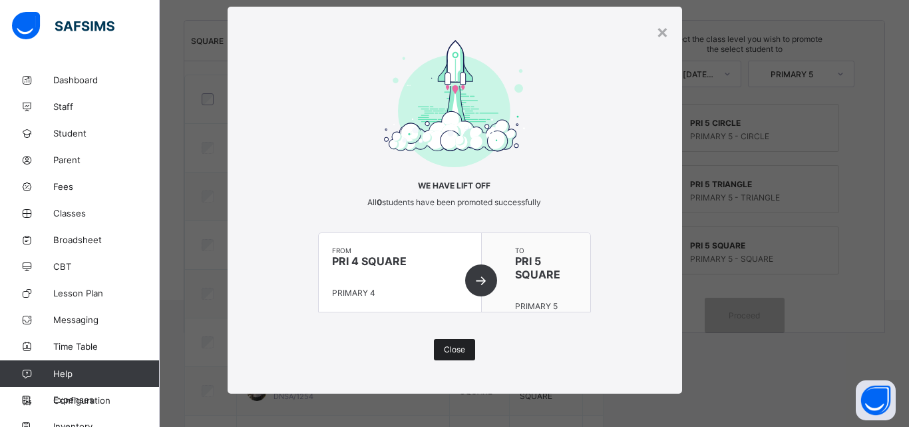
click at [465, 356] on div "Close" at bounding box center [454, 349] width 41 height 21
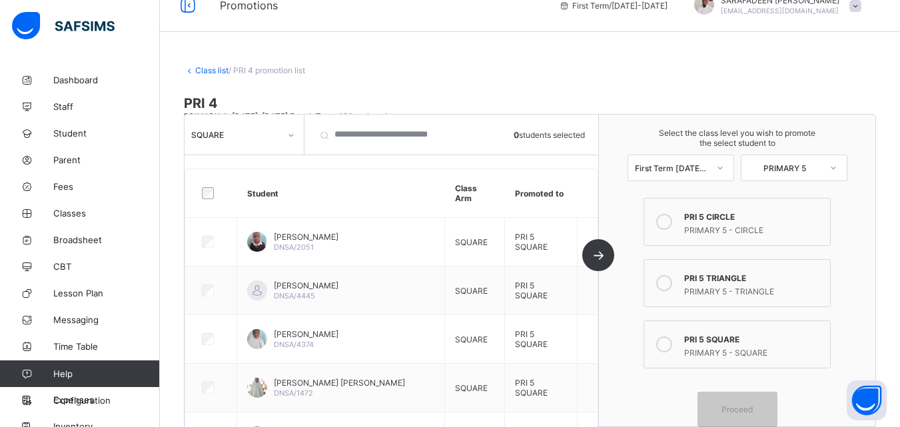
scroll to position [0, 0]
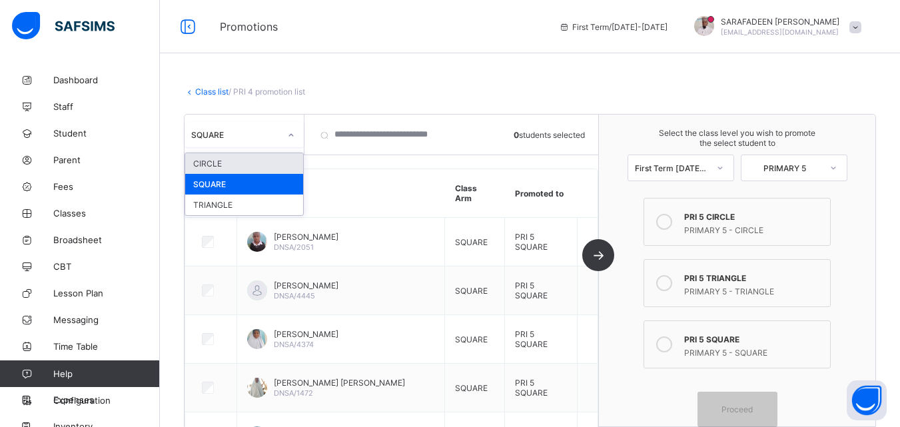
click at [256, 141] on div "SQUARE" at bounding box center [231, 134] width 94 height 19
click at [248, 206] on div "TRIANGLE" at bounding box center [244, 204] width 118 height 21
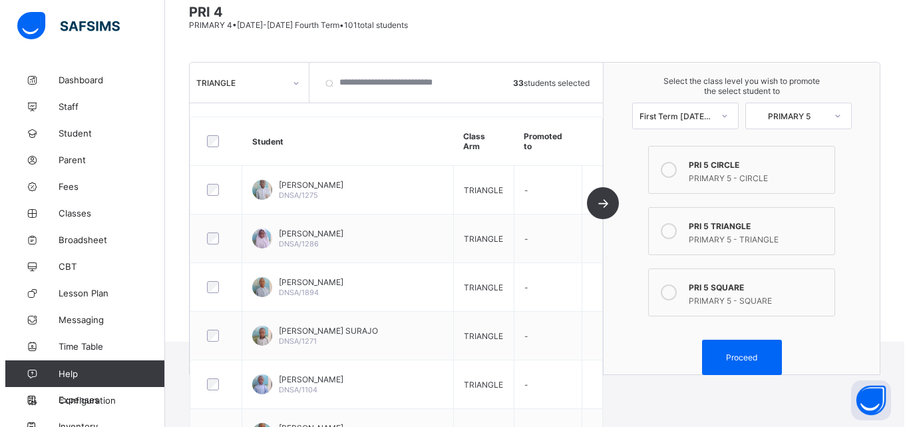
scroll to position [200, 0]
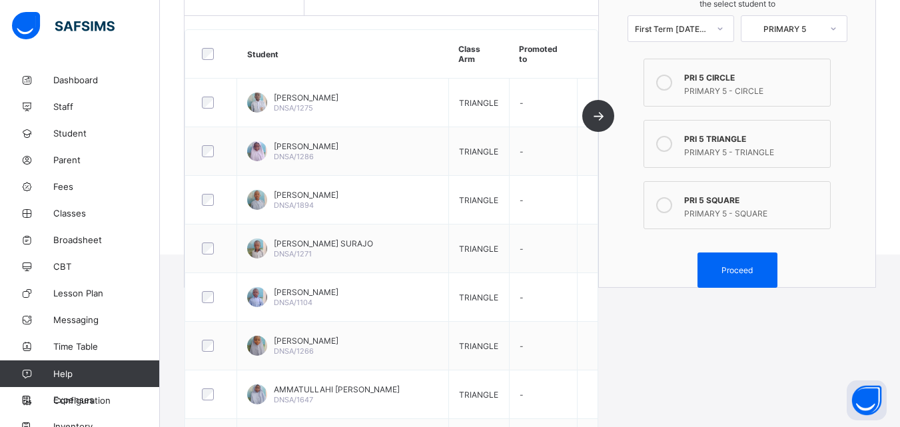
click at [661, 143] on div at bounding box center [663, 143] width 27 height 27
click at [737, 277] on div "Proceed" at bounding box center [737, 269] width 80 height 35
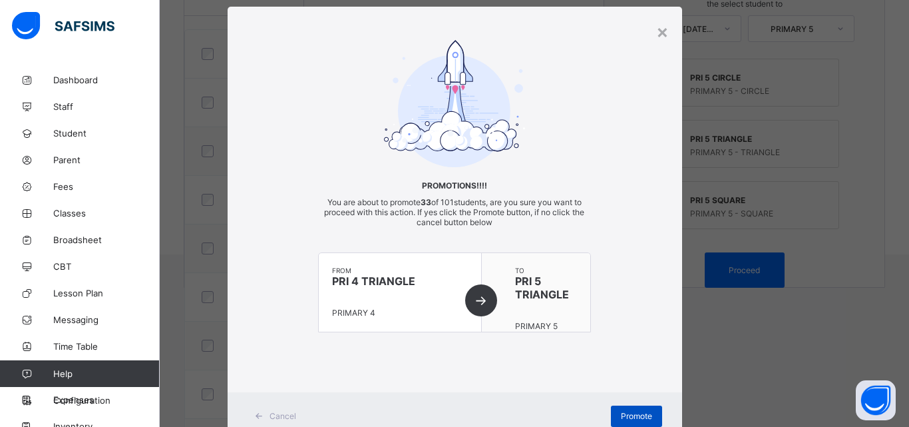
click at [615, 420] on div "Promote" at bounding box center [636, 415] width 51 height 21
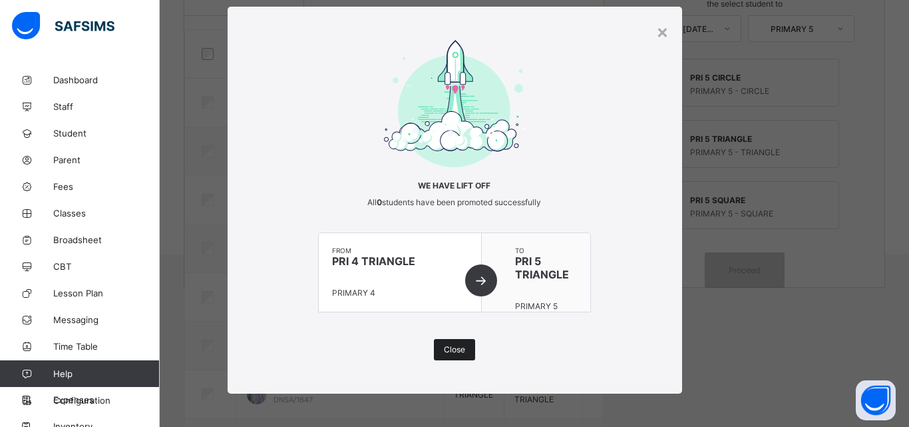
click at [465, 356] on div "Close" at bounding box center [454, 349] width 41 height 21
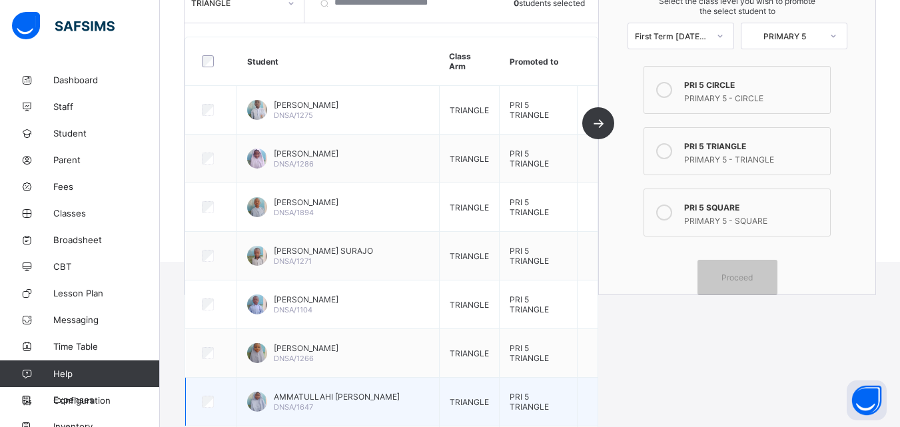
scroll to position [0, 0]
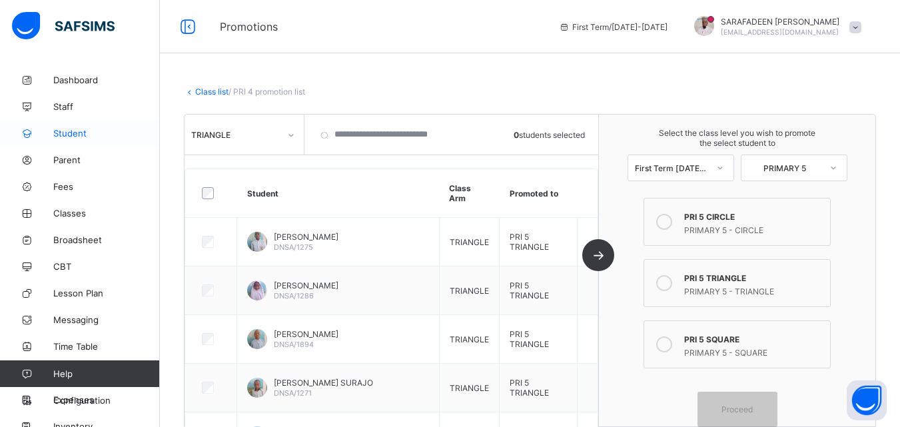
click at [72, 136] on span "Student" at bounding box center [106, 133] width 107 height 11
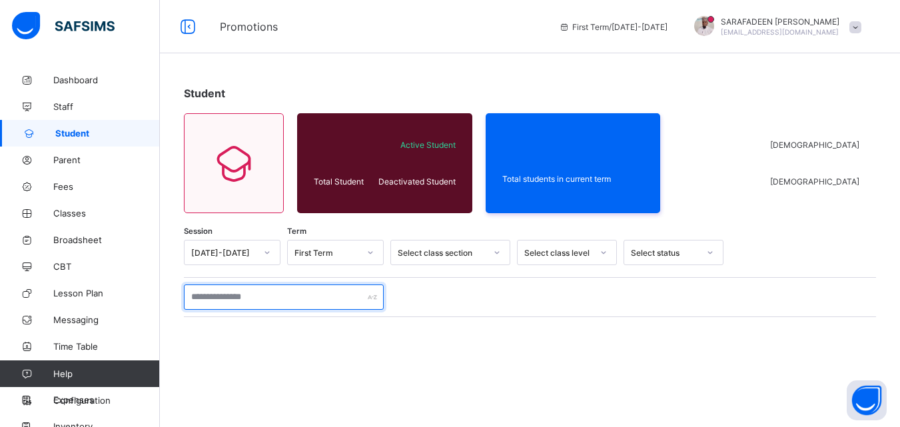
click at [292, 294] on input "text" at bounding box center [284, 296] width 200 height 25
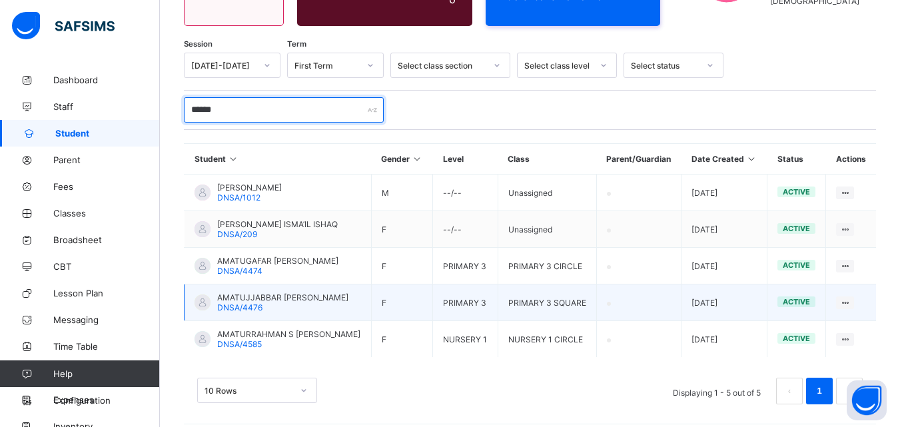
scroll to position [198, 0]
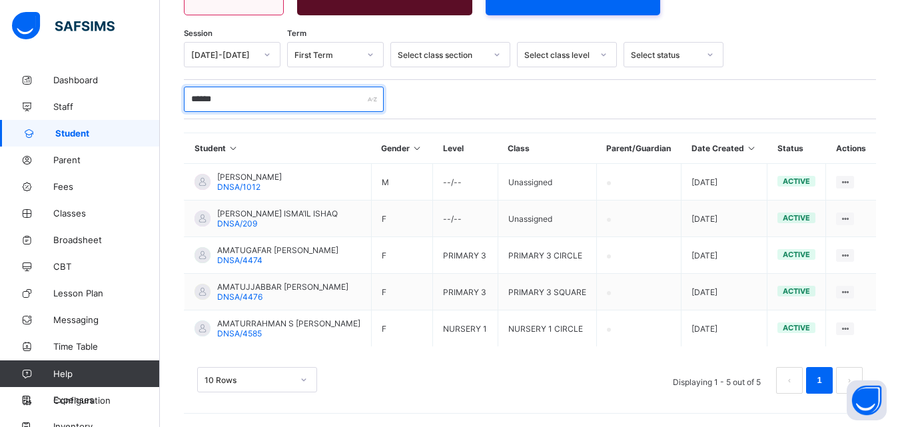
click at [270, 99] on input "******" at bounding box center [284, 99] width 200 height 25
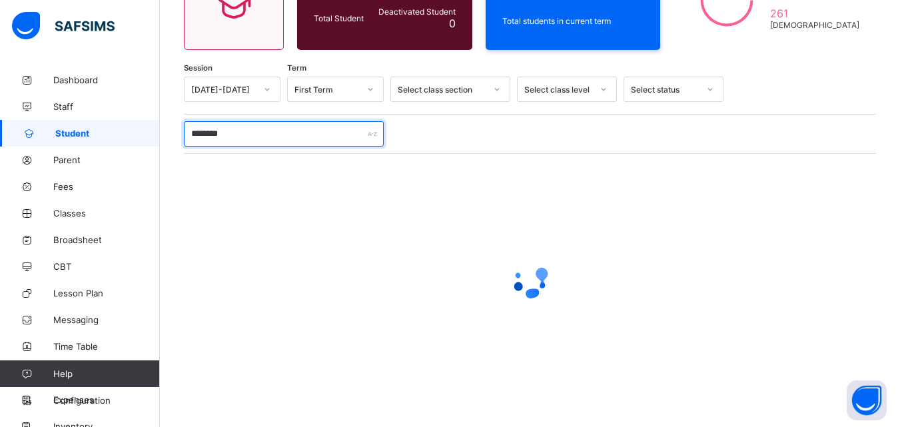
scroll to position [150, 0]
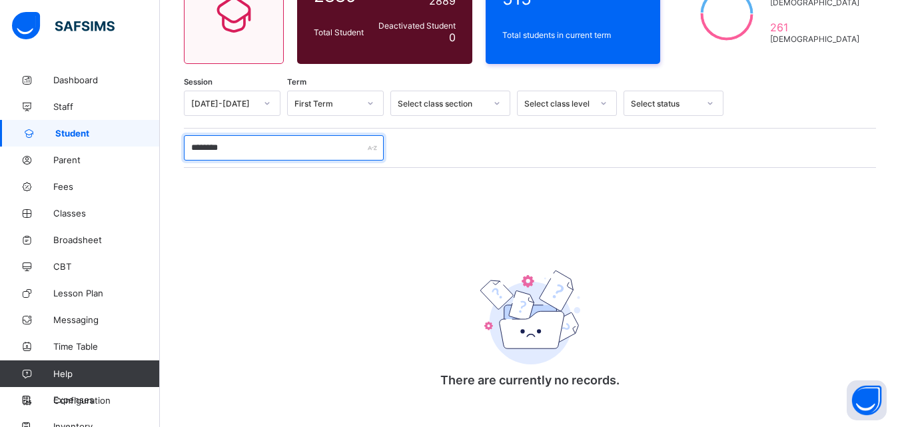
type input "*******"
click at [876, 254] on div "Session 2025-2026 Term First Term Select class section Select class level Selec…" at bounding box center [530, 249] width 692 height 316
